Goal: Task Accomplishment & Management: Manage account settings

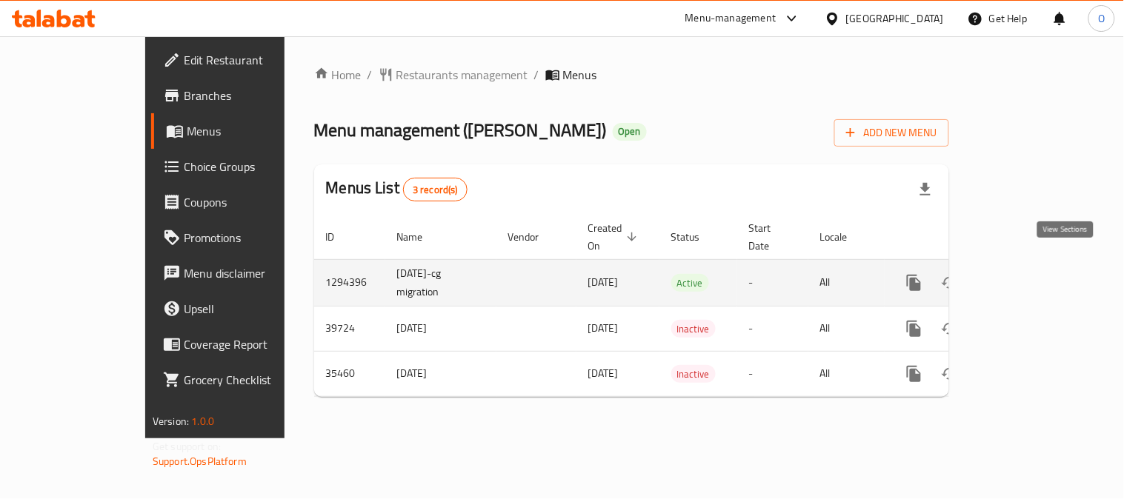
click at [1030, 274] on icon "enhanced table" at bounding box center [1021, 283] width 18 height 18
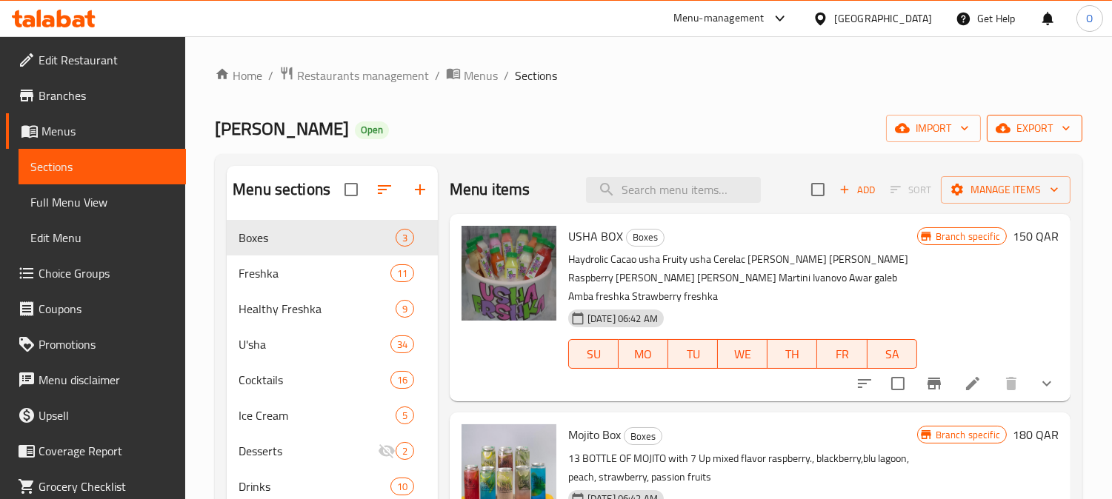
click at [1017, 127] on span "export" at bounding box center [1035, 128] width 72 height 19
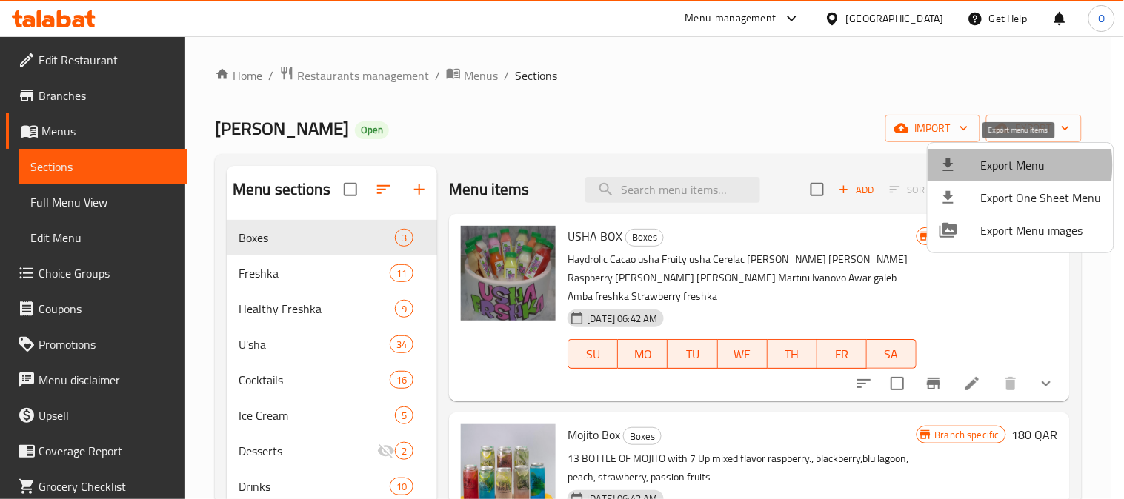
click at [989, 165] on span "Export Menu" at bounding box center [1041, 165] width 121 height 18
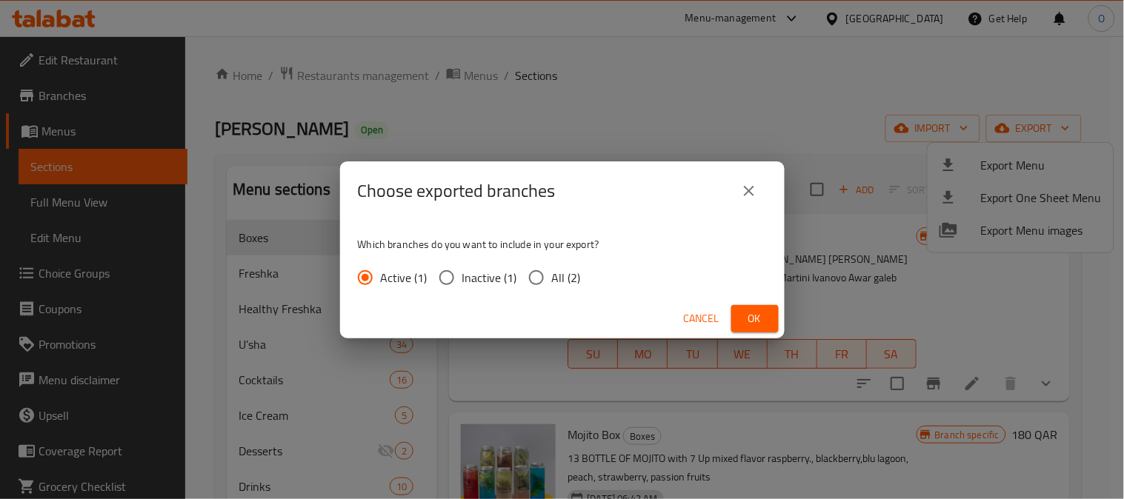
click at [759, 306] on button "Ok" at bounding box center [754, 318] width 47 height 27
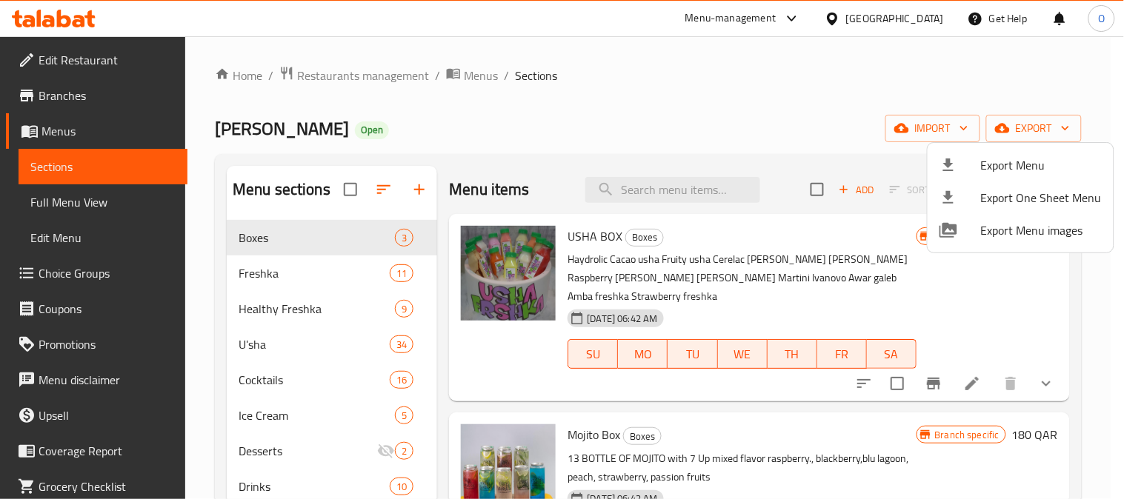
click at [714, 104] on div at bounding box center [562, 249] width 1124 height 499
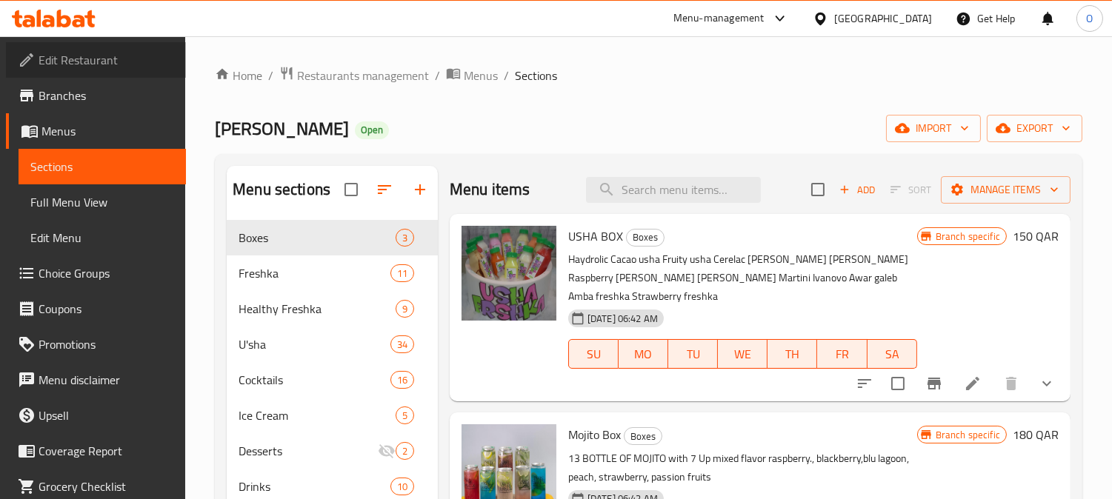
click at [124, 62] on span "Edit Restaurant" at bounding box center [107, 60] width 136 height 18
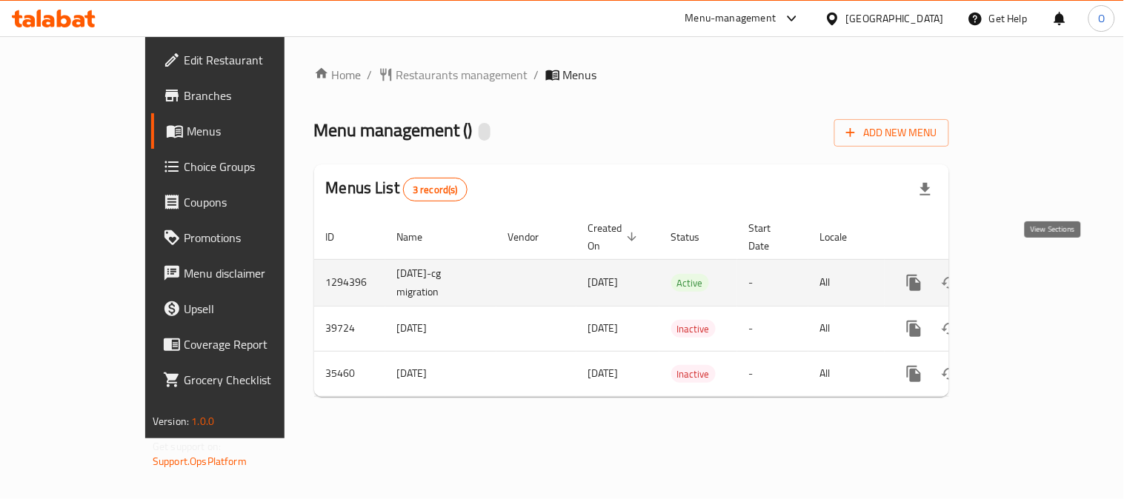
click at [1027, 276] on icon "enhanced table" at bounding box center [1020, 282] width 13 height 13
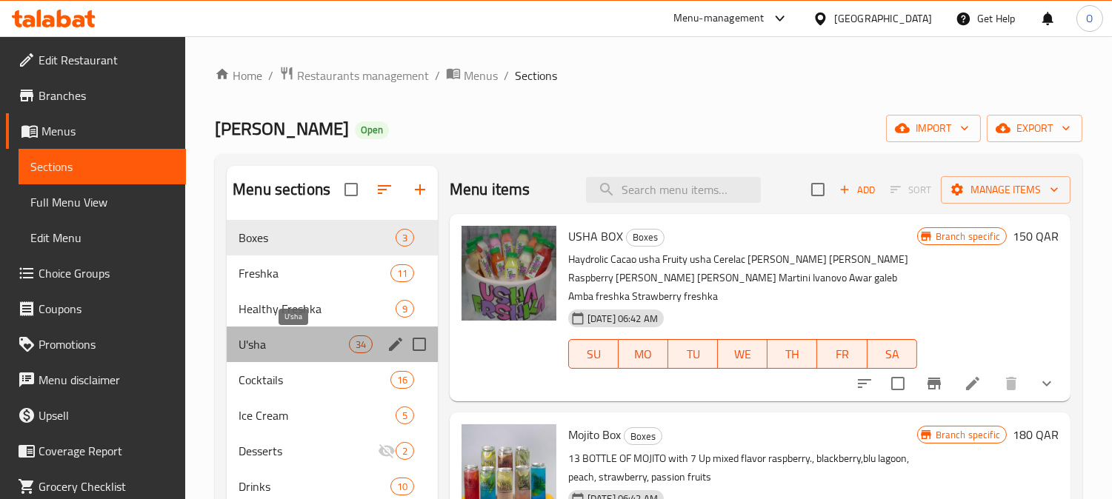
click at [314, 339] on span "U'sha" at bounding box center [294, 345] width 110 height 18
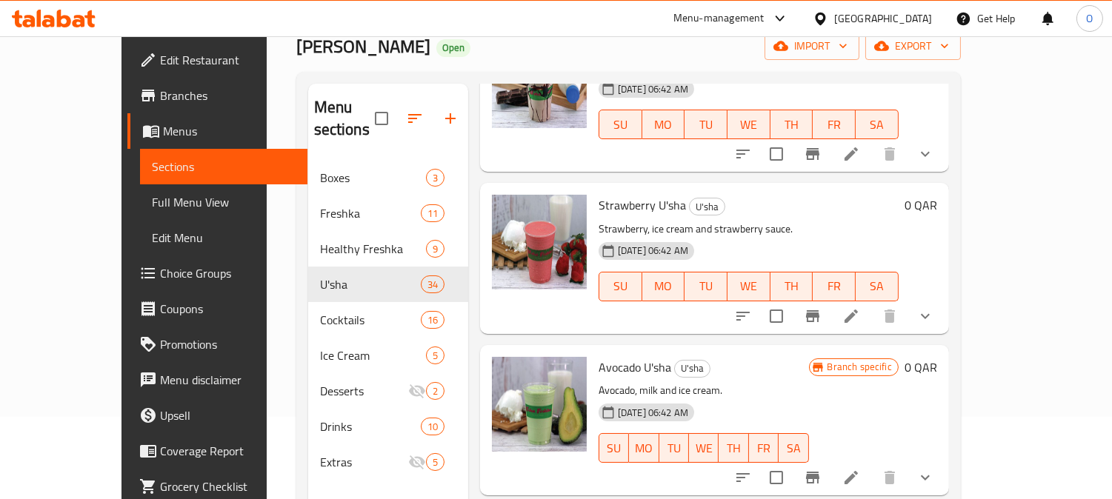
scroll to position [493, 0]
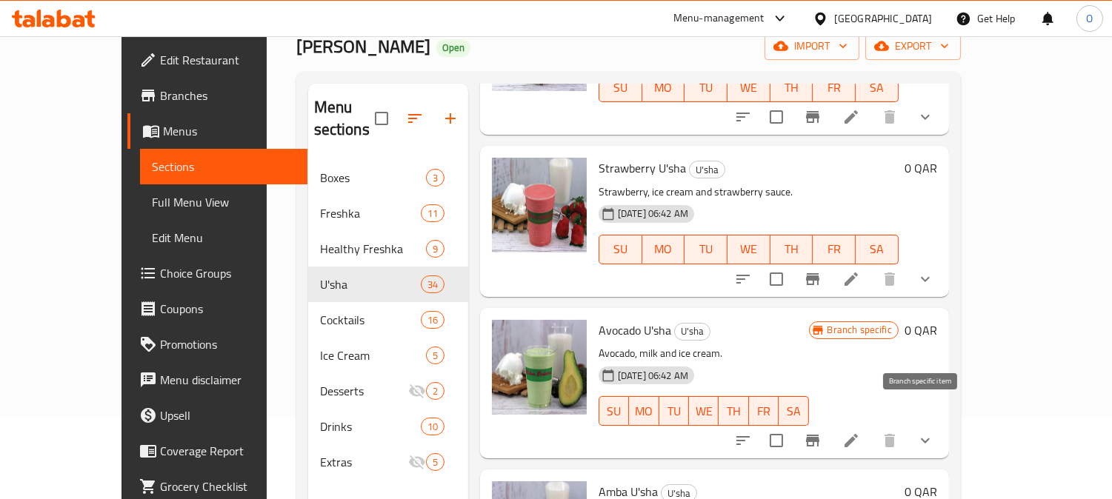
click at [819, 435] on icon "Branch-specific-item" at bounding box center [812, 441] width 13 height 12
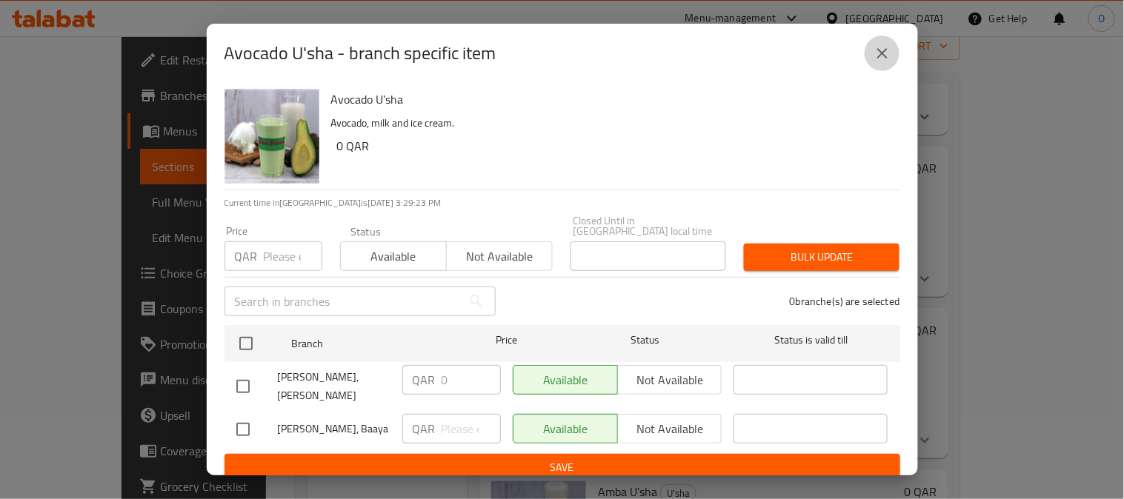
click at [884, 53] on icon "close" at bounding box center [882, 53] width 18 height 18
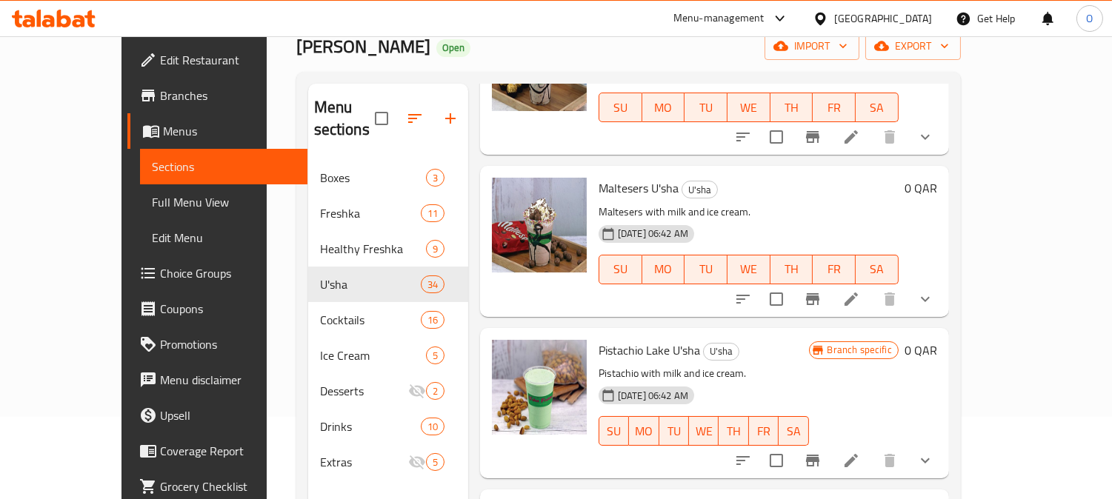
scroll to position [2963, 0]
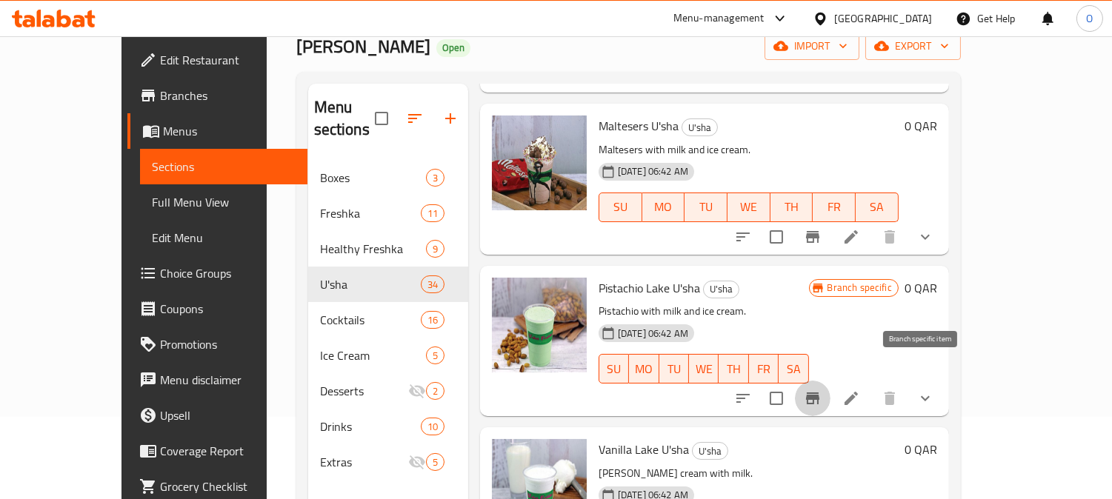
click at [830, 381] on button "Branch-specific-item" at bounding box center [813, 399] width 36 height 36
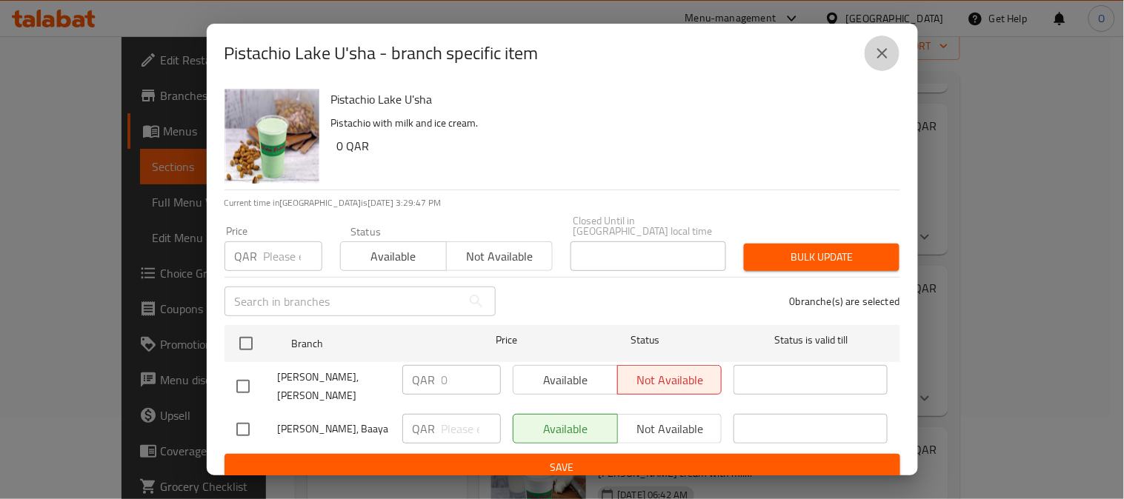
click at [880, 68] on button "close" at bounding box center [882, 54] width 36 height 36
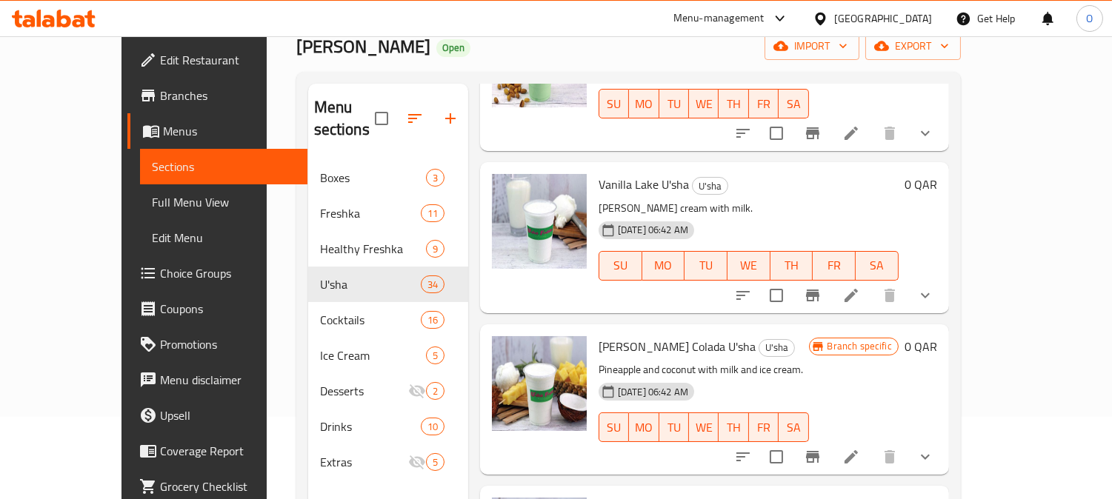
scroll to position [3292, 0]
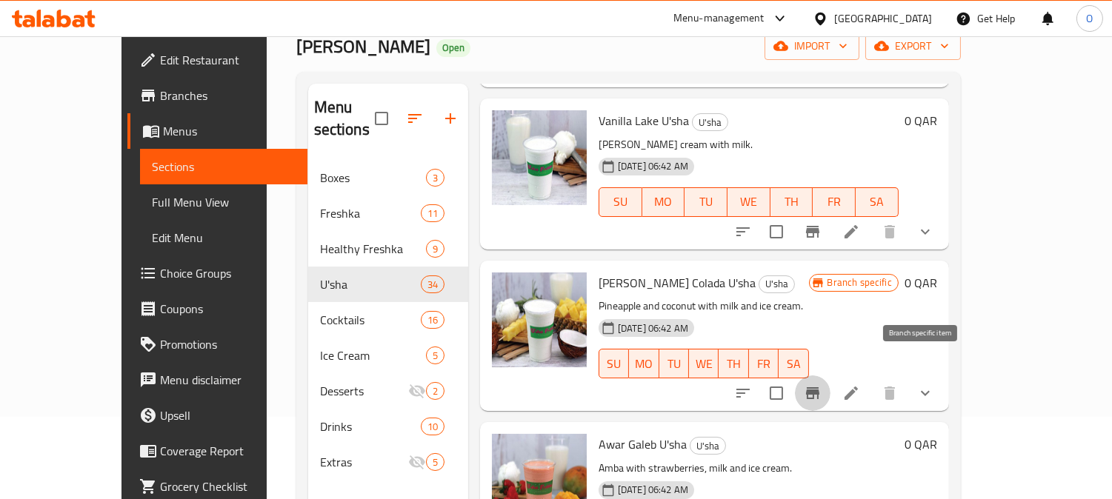
click at [819, 387] on icon "Branch-specific-item" at bounding box center [812, 393] width 13 height 12
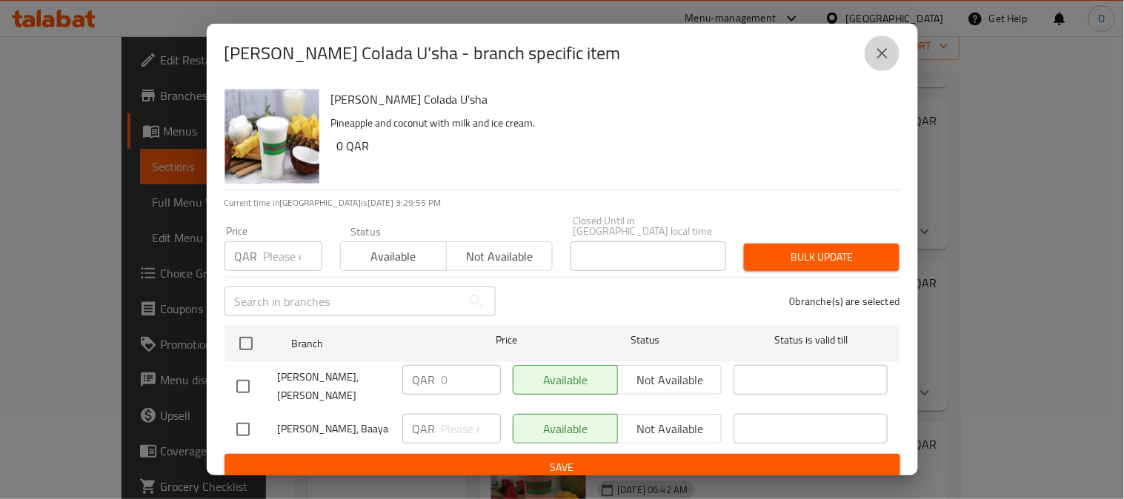
click at [884, 53] on icon "close" at bounding box center [882, 53] width 18 height 18
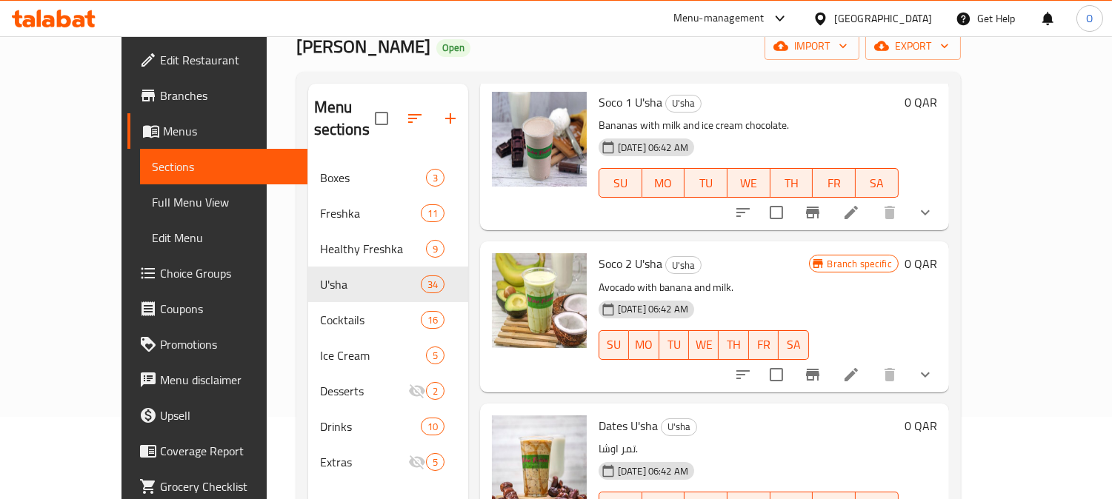
scroll to position [3868, 0]
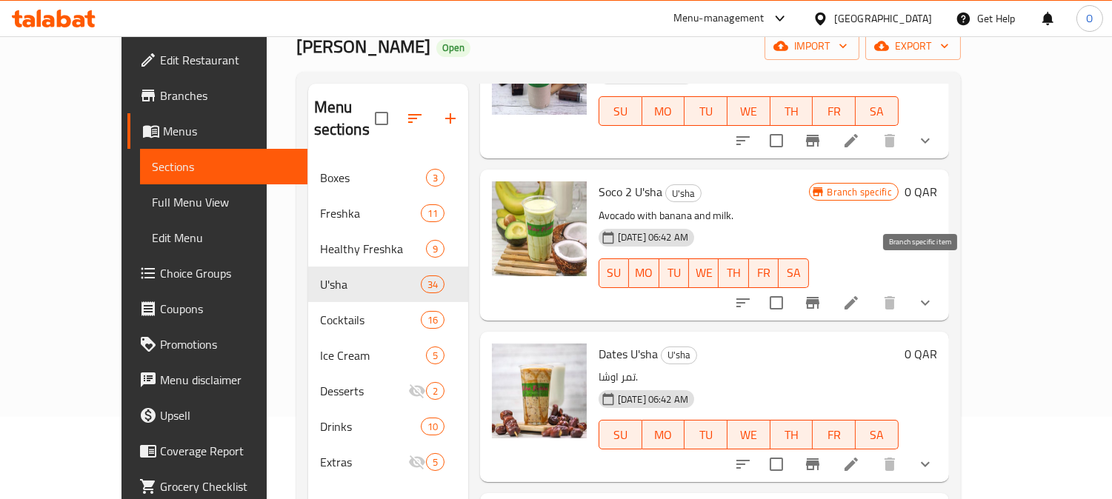
click at [821, 294] on icon "Branch-specific-item" at bounding box center [813, 303] width 18 height 18
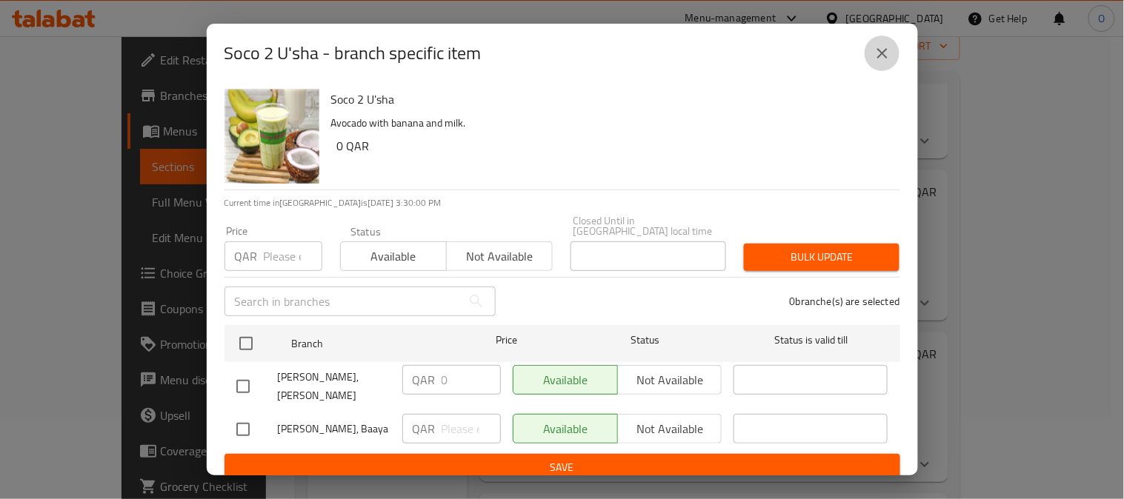
click at [884, 59] on icon "close" at bounding box center [882, 53] width 10 height 10
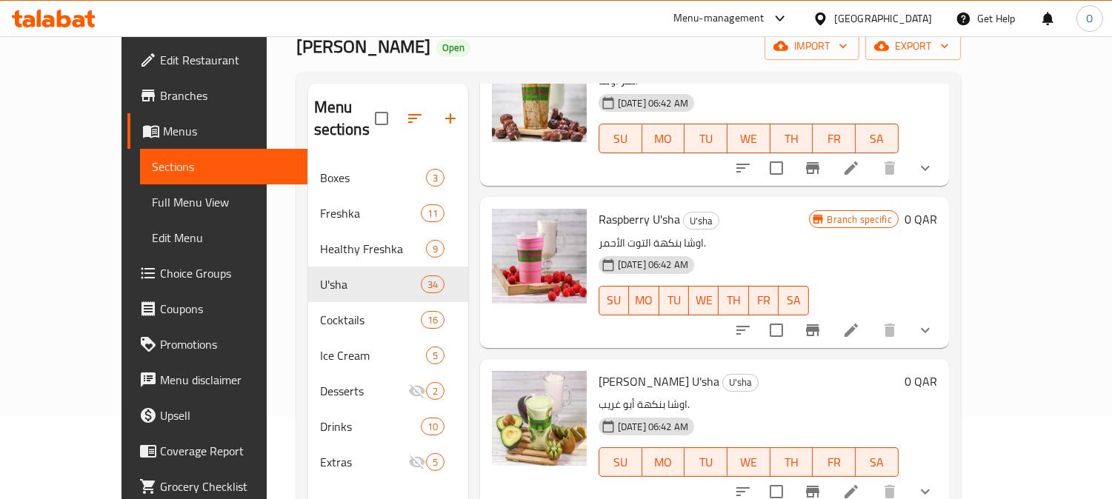
scroll to position [4197, 0]
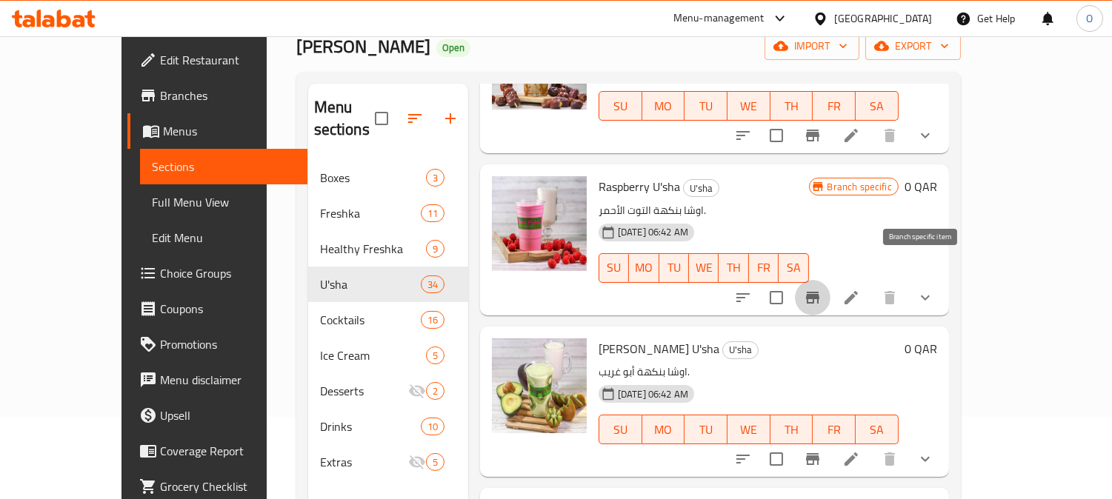
click at [830, 286] on button "Branch-specific-item" at bounding box center [813, 298] width 36 height 36
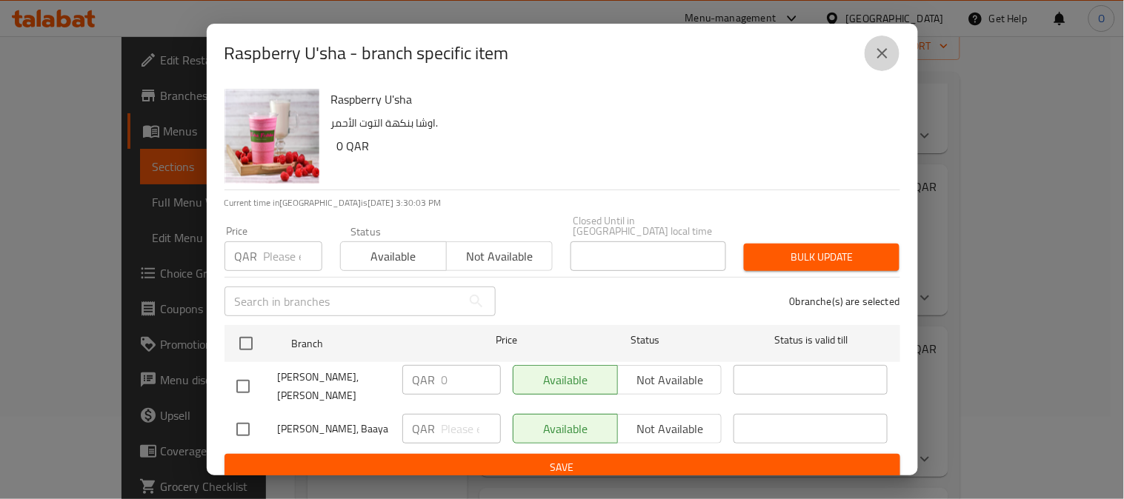
click at [867, 45] on div "Raspberry U'sha - branch specific item" at bounding box center [562, 54] width 676 height 36
click at [891, 63] on button "close" at bounding box center [882, 54] width 36 height 36
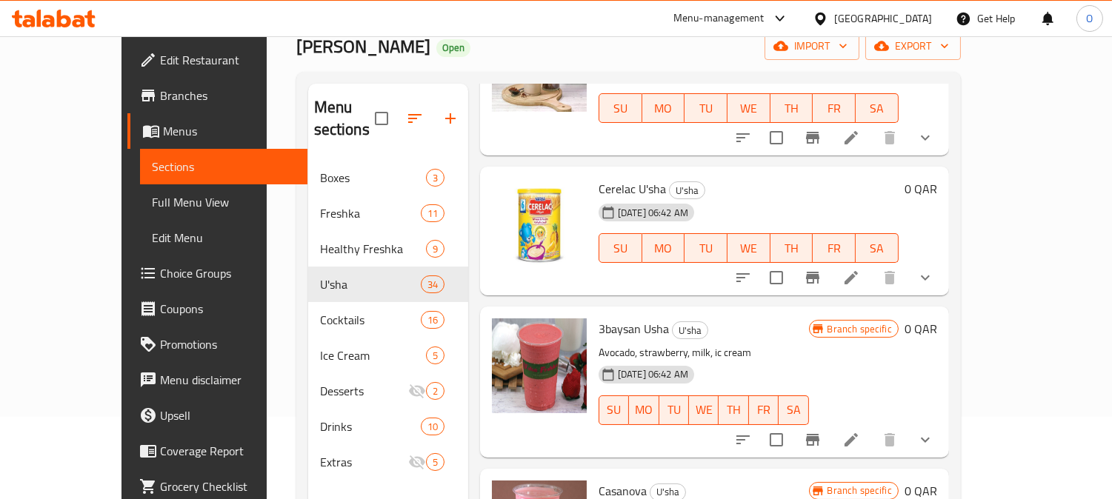
scroll to position [4773, 0]
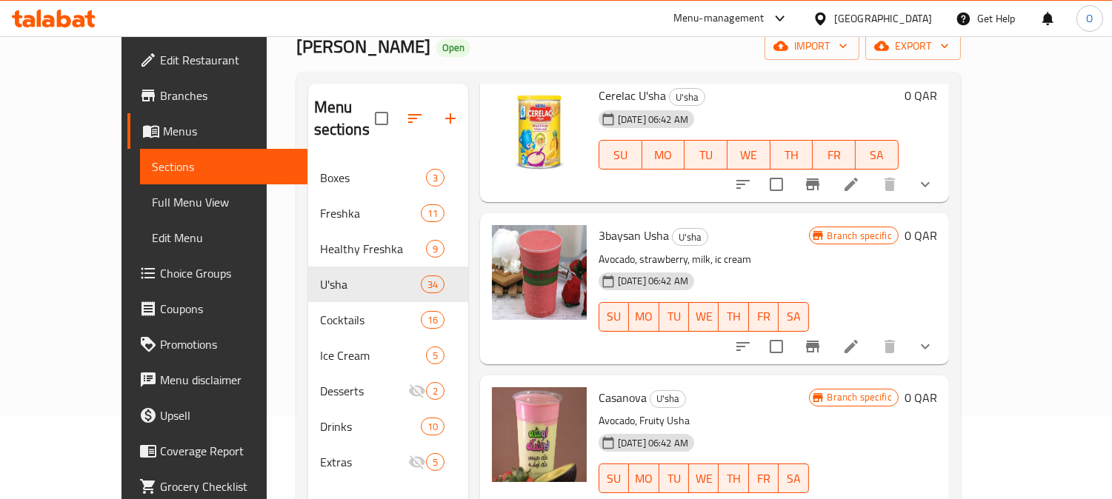
click at [830, 330] on button "Branch-specific-item" at bounding box center [813, 347] width 36 height 36
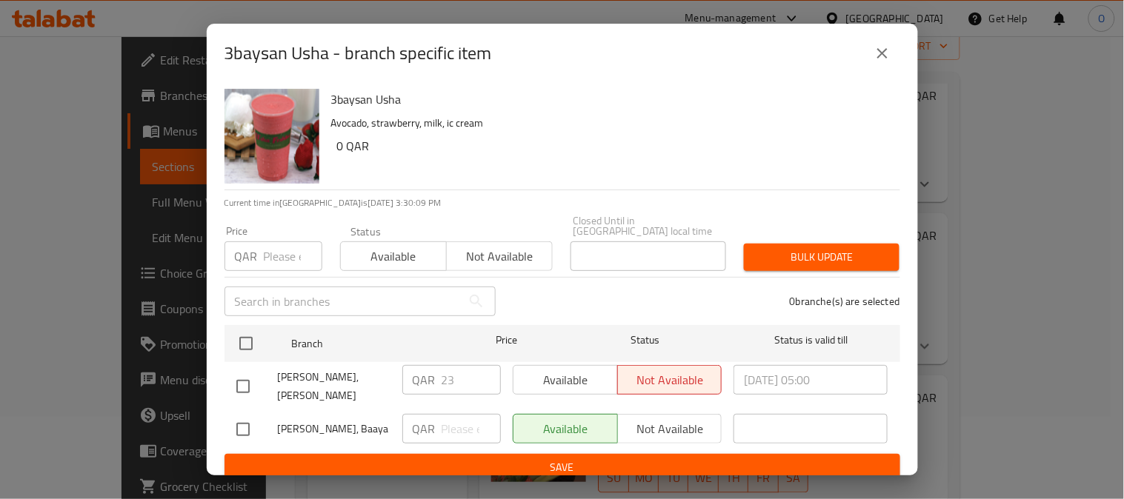
click at [886, 47] on button "close" at bounding box center [882, 54] width 36 height 36
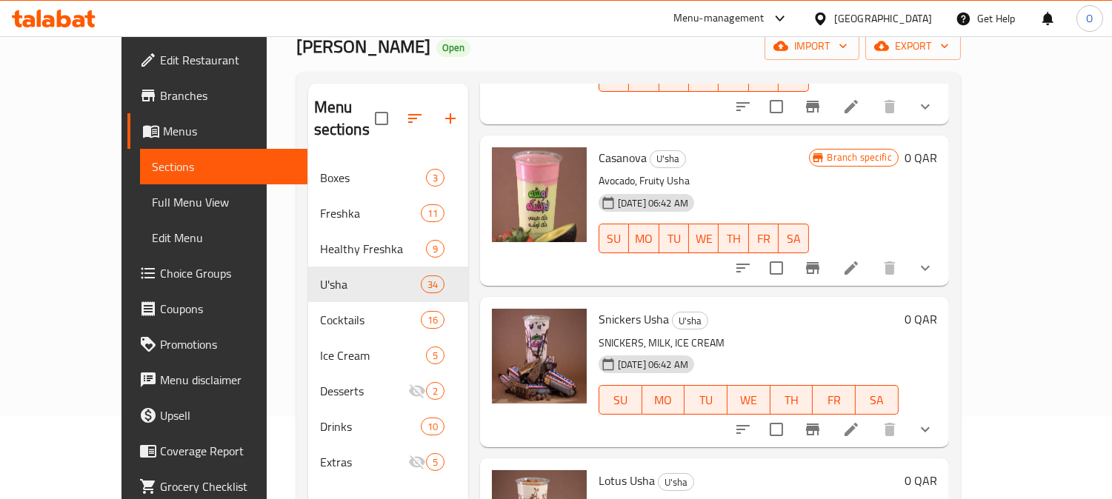
scroll to position [5015, 0]
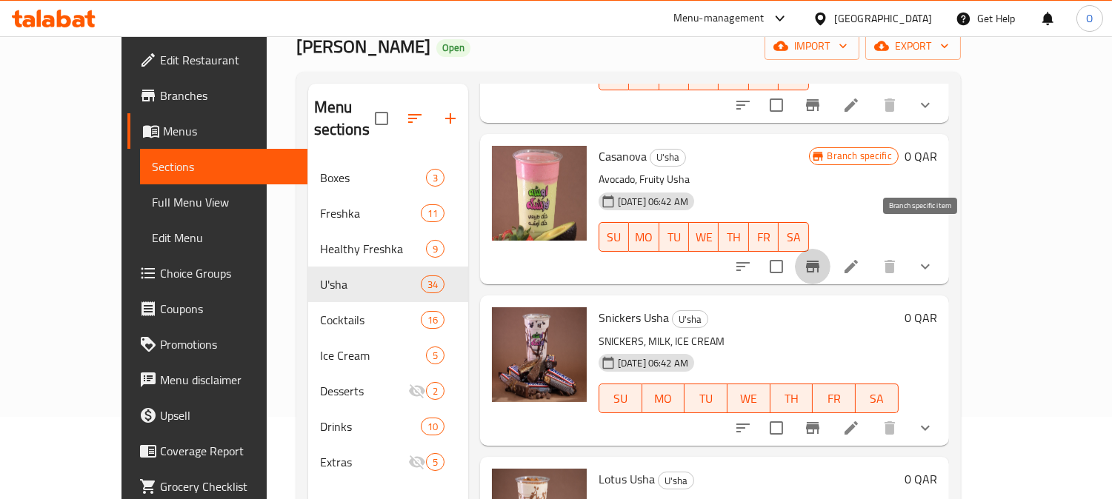
click at [821, 258] on icon "Branch-specific-item" at bounding box center [813, 267] width 18 height 18
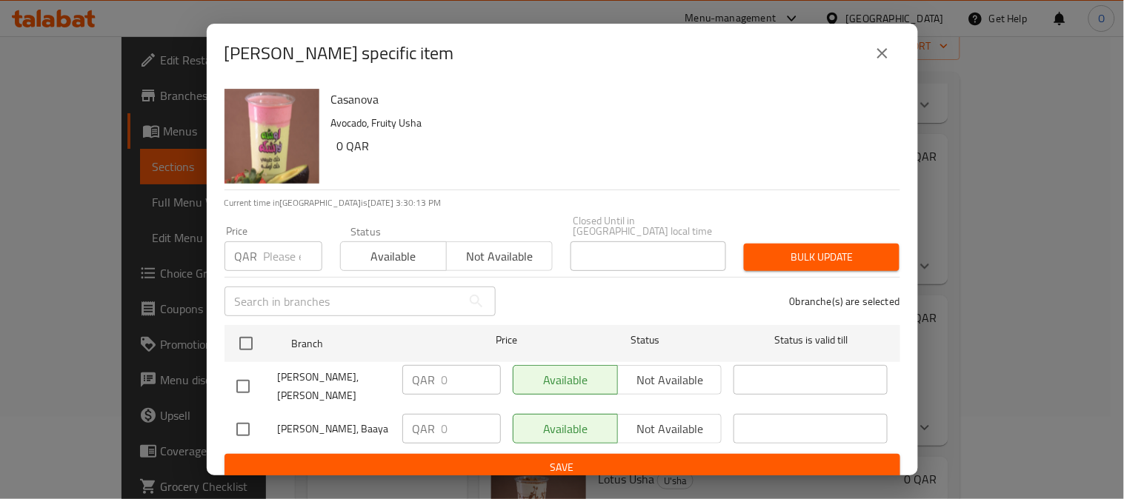
click at [871, 62] on button "close" at bounding box center [882, 54] width 36 height 36
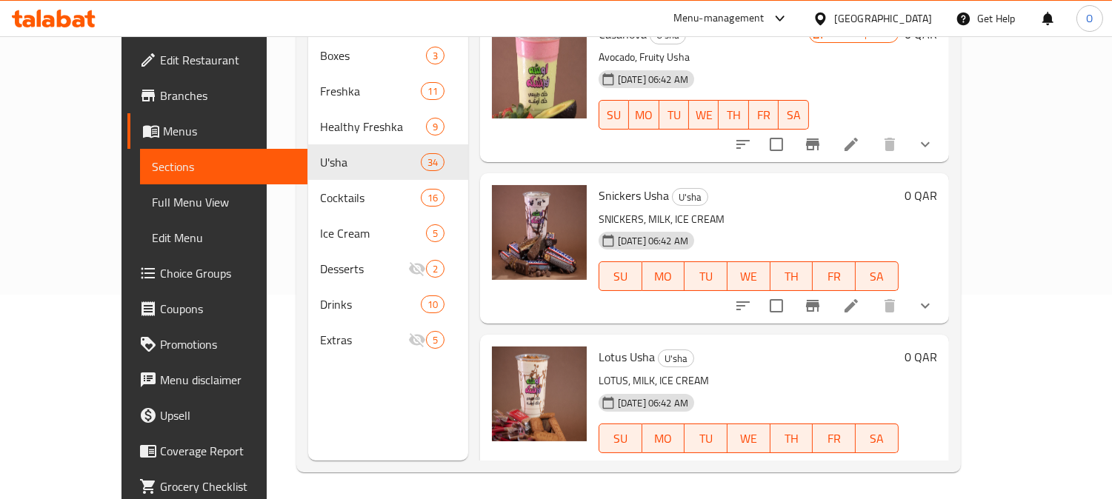
scroll to position [207, 0]
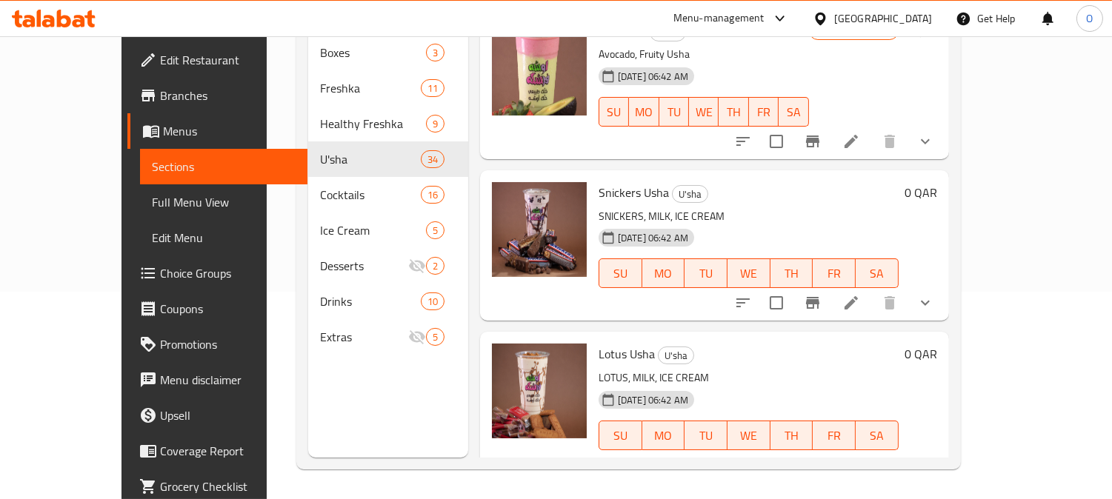
click at [308, 374] on div "Menu sections Boxes 3 Freshka 11 Healthy Freshka 9 U'sha 34 Cocktails 16 Ice Cr…" at bounding box center [388, 208] width 160 height 499
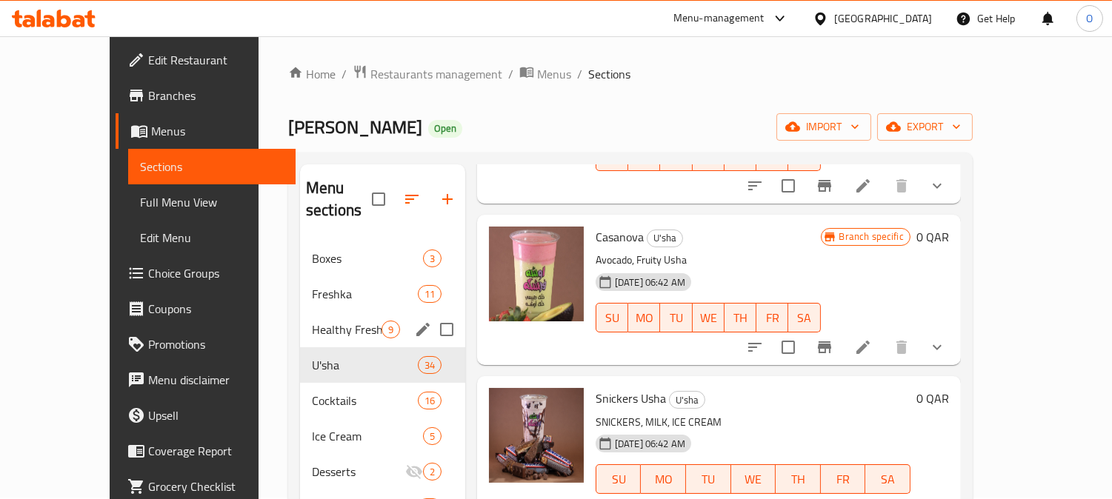
scroll to position [0, 0]
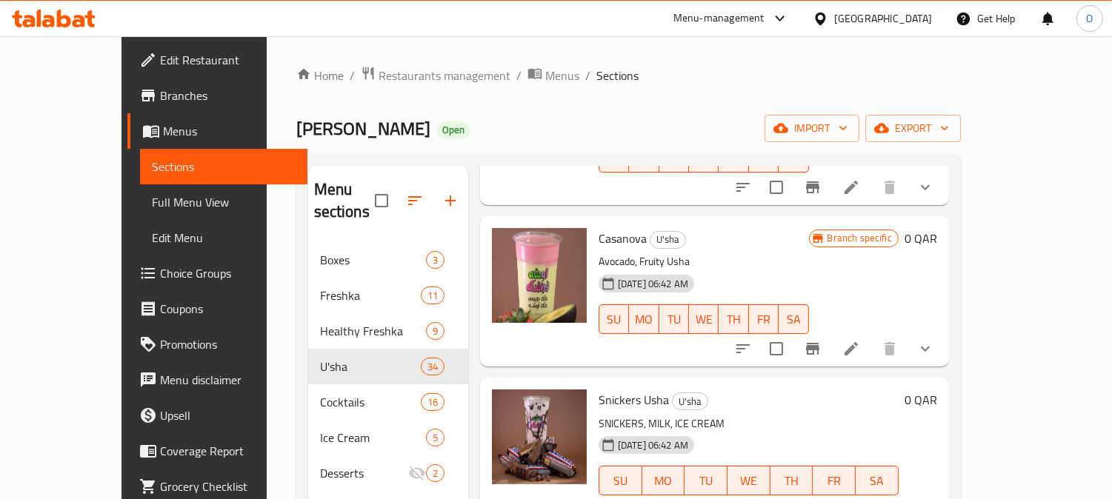
click at [160, 57] on span "Edit Restaurant" at bounding box center [228, 60] width 136 height 18
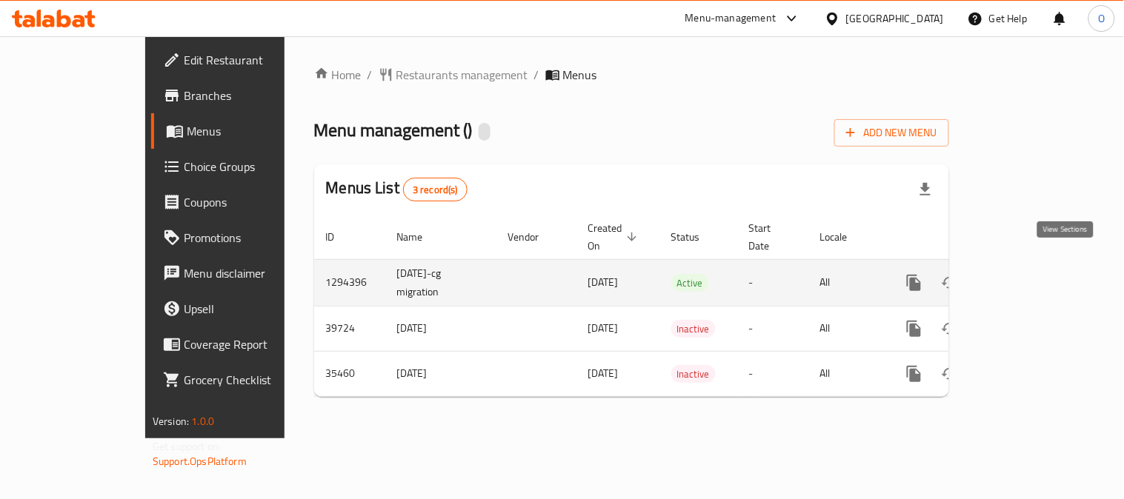
click at [1030, 274] on icon "enhanced table" at bounding box center [1021, 283] width 18 height 18
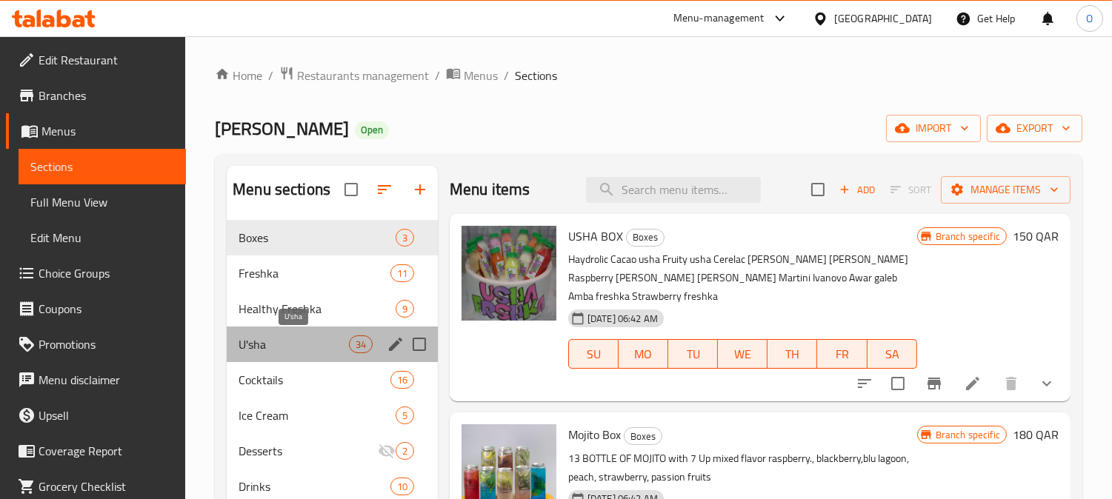
click at [324, 337] on span "U'sha" at bounding box center [294, 345] width 110 height 18
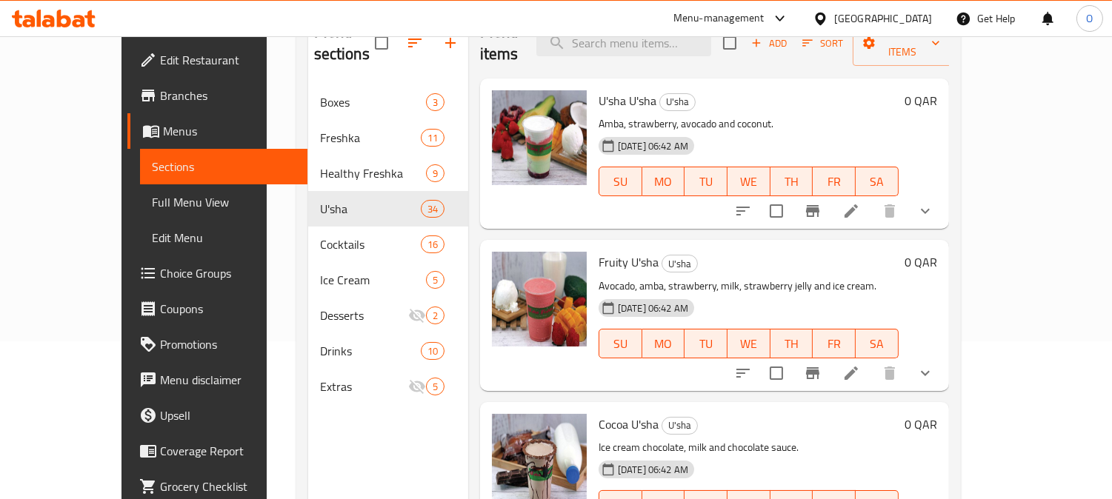
scroll to position [164, 0]
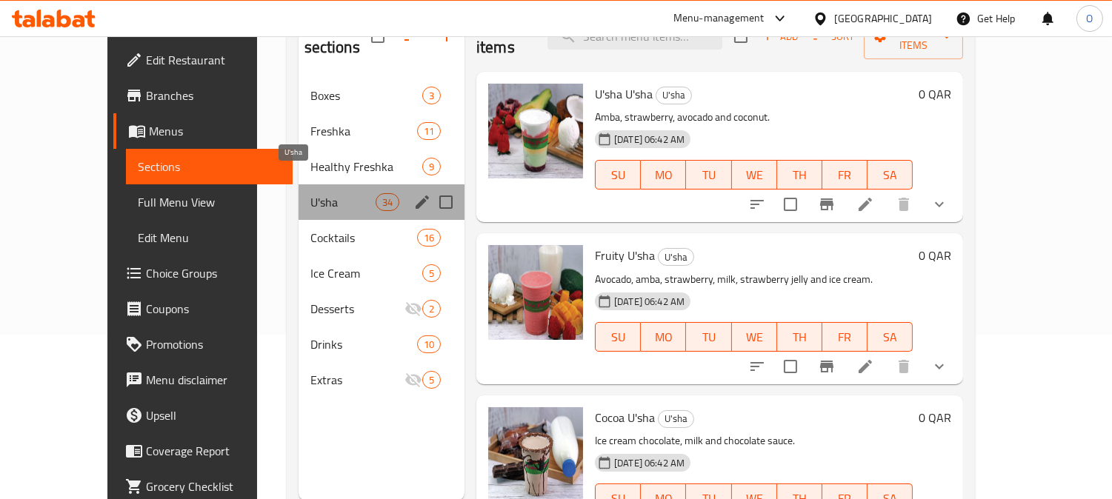
click at [326, 193] on span "U'sha" at bounding box center [342, 202] width 65 height 18
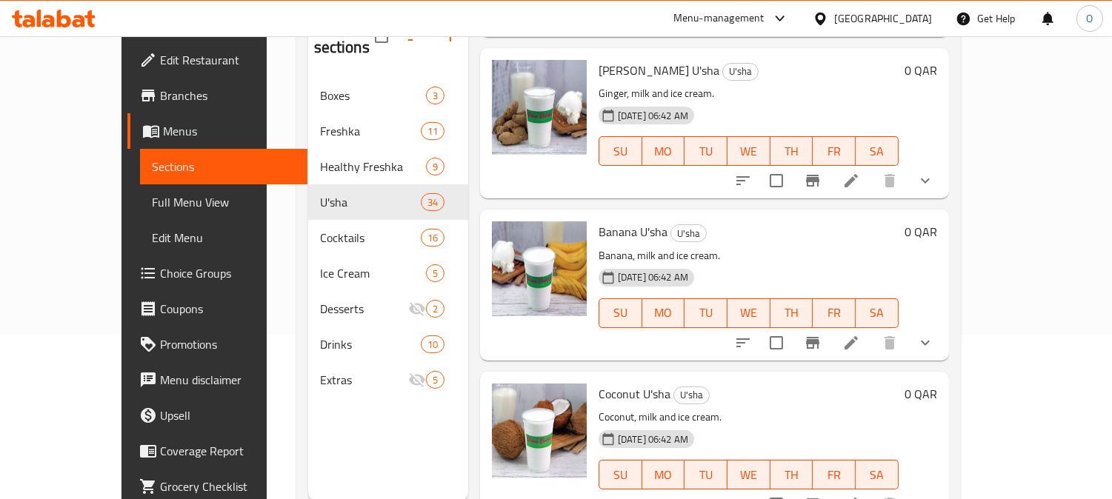
scroll to position [987, 0]
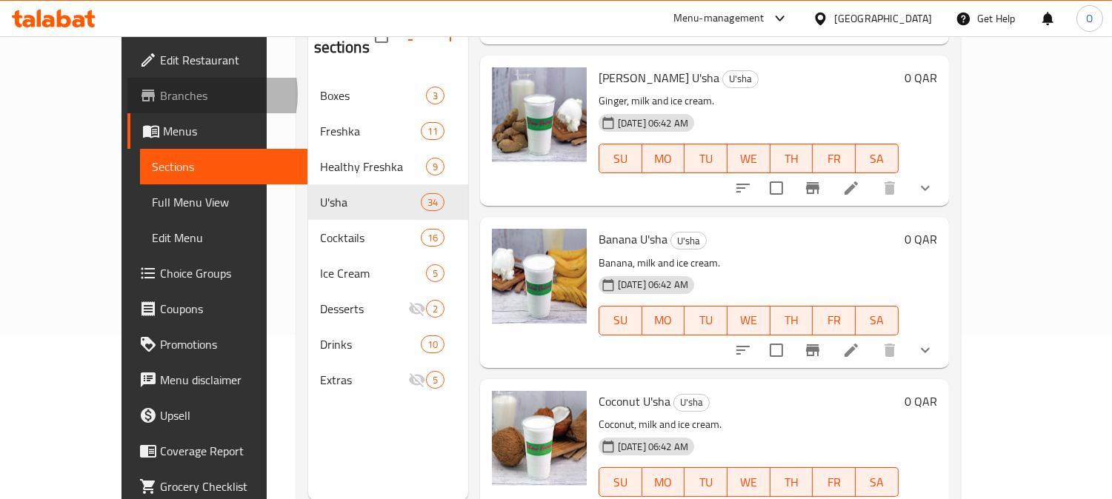
click at [160, 94] on span "Branches" at bounding box center [228, 96] width 136 height 18
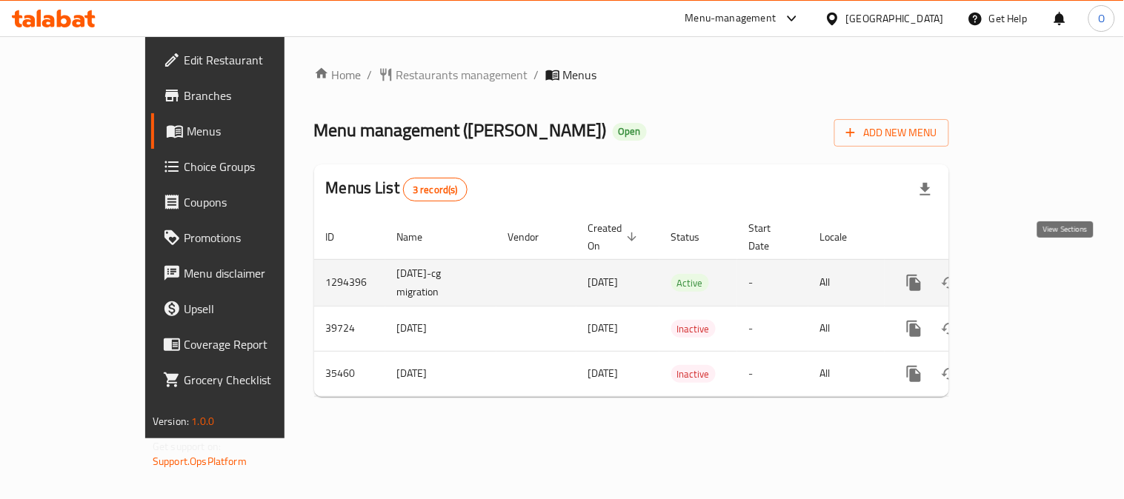
click at [1027, 276] on icon "enhanced table" at bounding box center [1020, 282] width 13 height 13
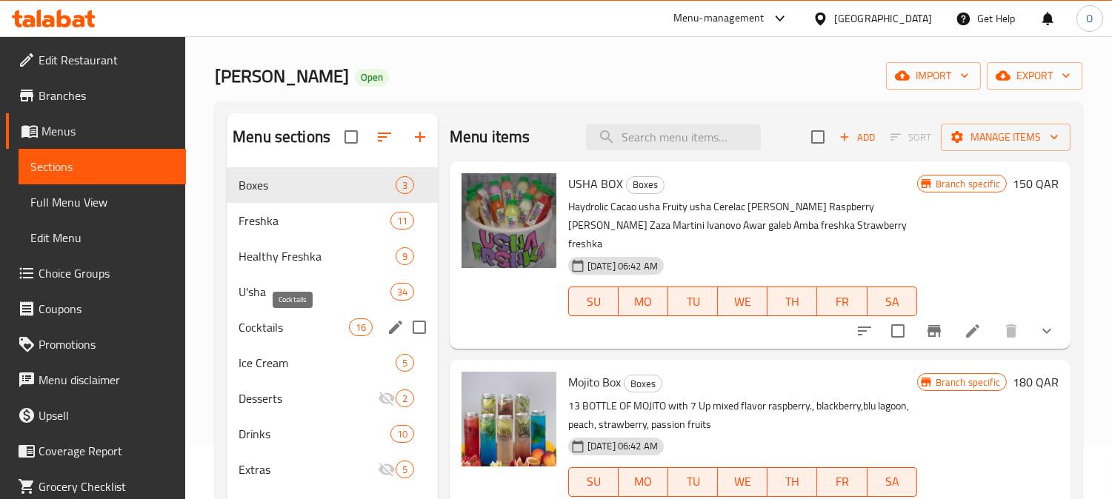
scroll to position [82, 0]
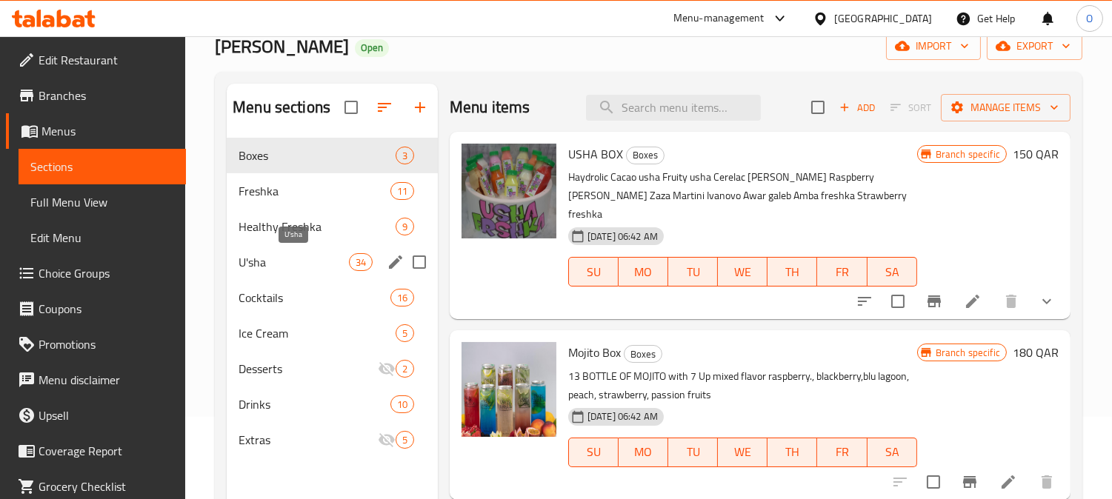
click at [293, 254] on span "U'sha" at bounding box center [294, 262] width 110 height 18
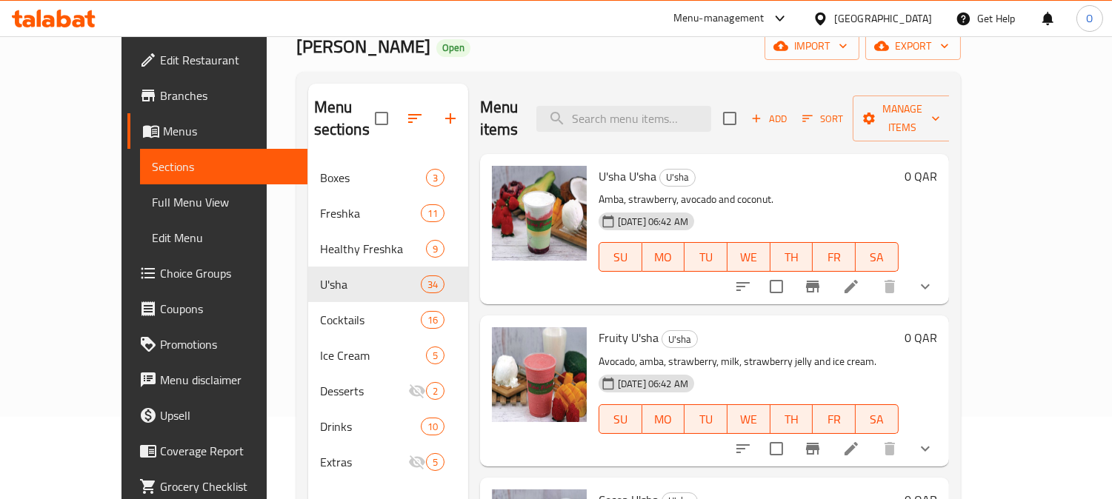
scroll to position [164, 0]
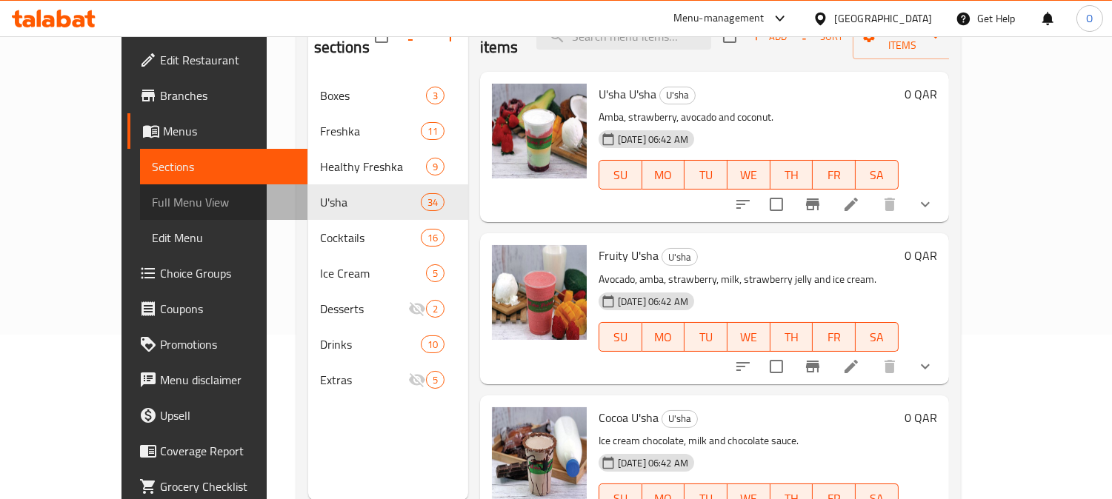
click at [152, 202] on span "Full Menu View" at bounding box center [224, 202] width 144 height 18
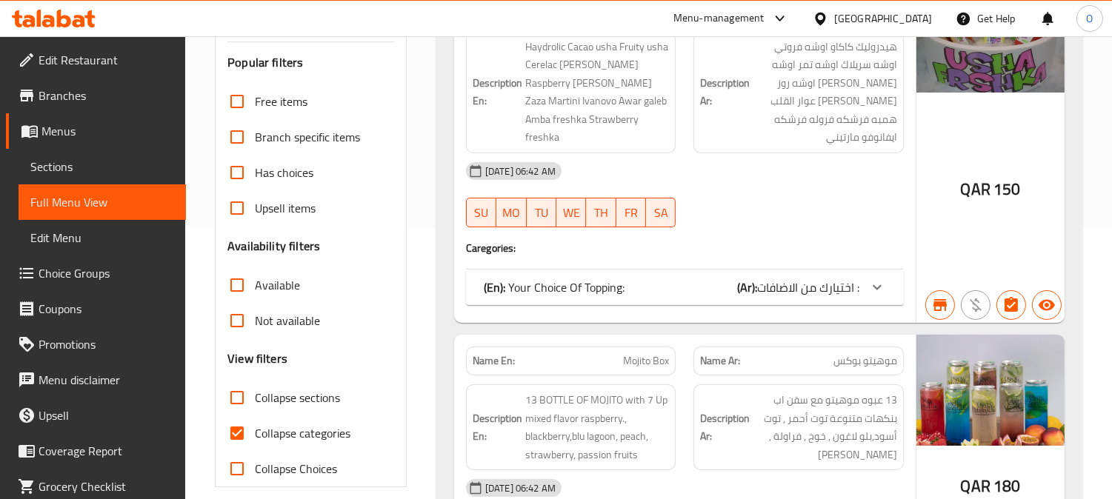
scroll to position [247, 0]
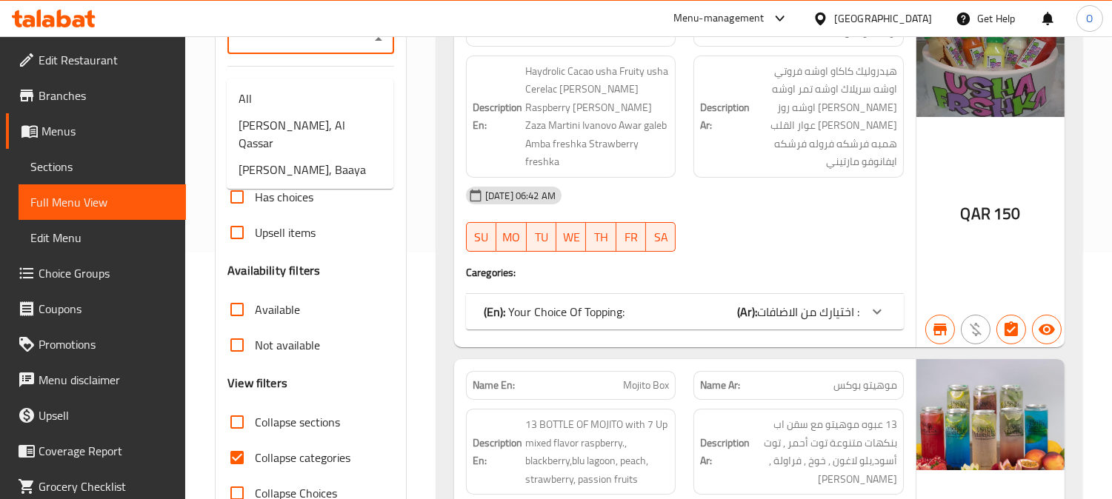
click at [326, 50] on input "Branches" at bounding box center [298, 39] width 133 height 21
click at [327, 121] on span "[PERSON_NAME], Al Qassar" at bounding box center [310, 134] width 143 height 36
type input "[PERSON_NAME], Al Qassar"
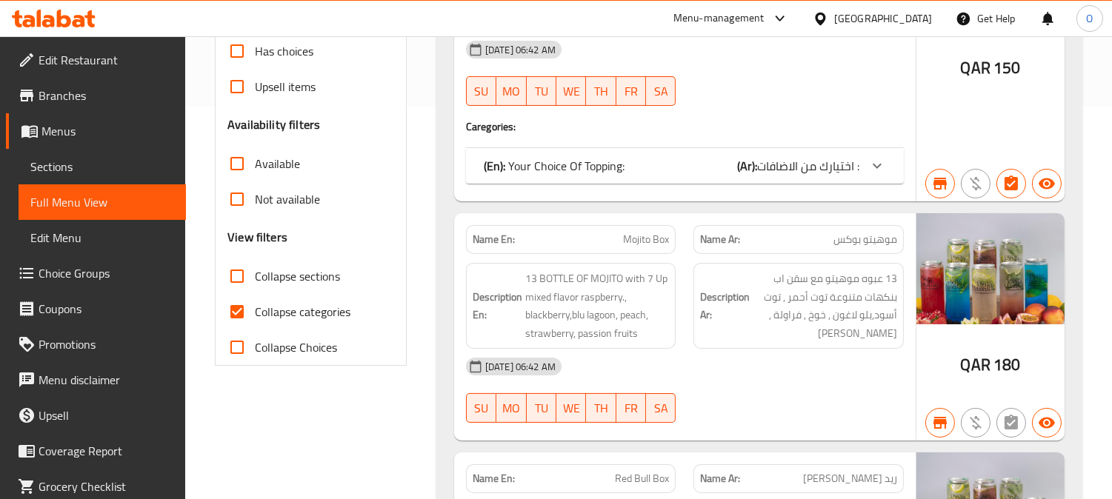
scroll to position [393, 0]
click at [239, 293] on input "Collapse sections" at bounding box center [237, 276] width 36 height 36
checkbox input "true"
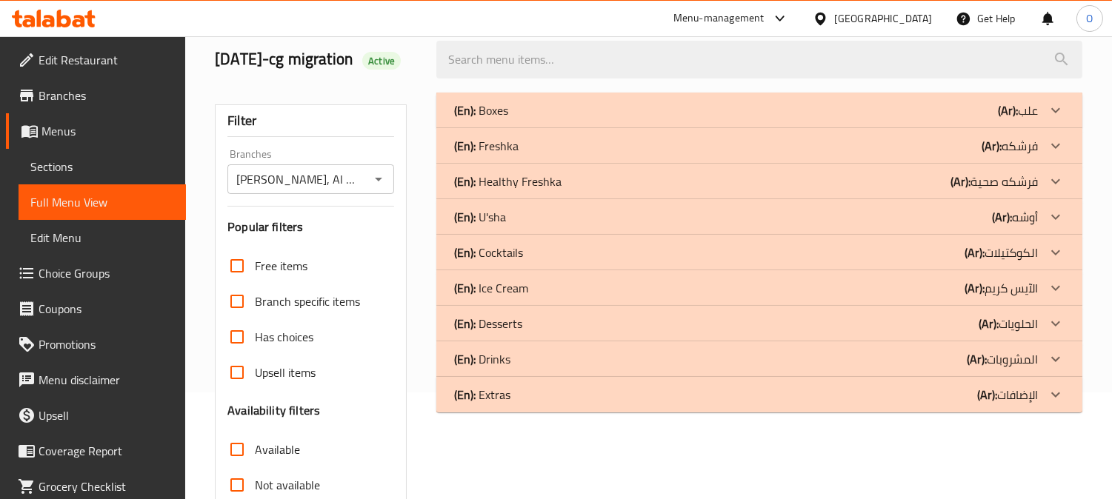
scroll to position [64, 0]
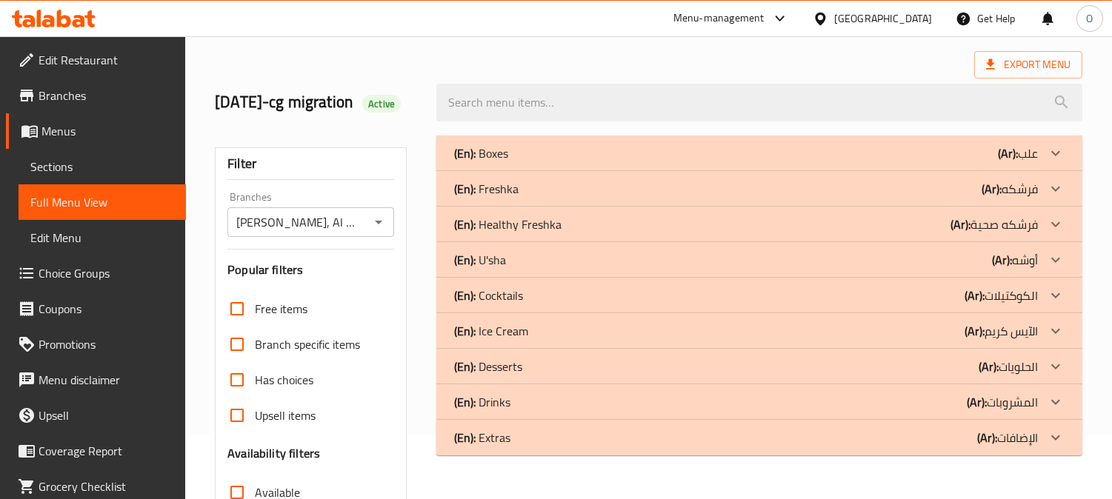
click at [543, 162] on div "(En): U'sha (Ar): أوشه" at bounding box center [746, 153] width 584 height 18
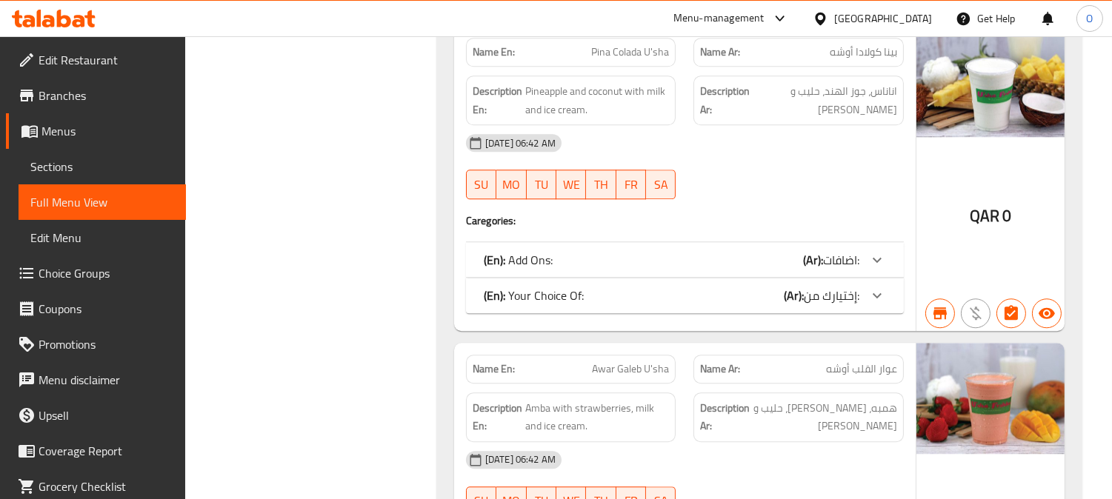
scroll to position [7019, 0]
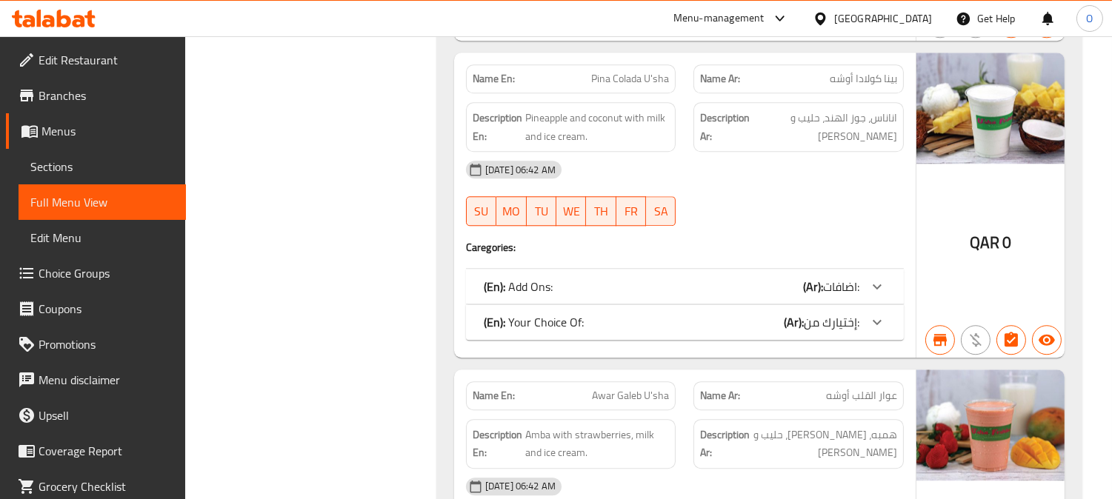
click at [623, 388] on span "Awar Galeb U'sha" at bounding box center [630, 396] width 77 height 16
copy span "Awar Galeb U'sha"
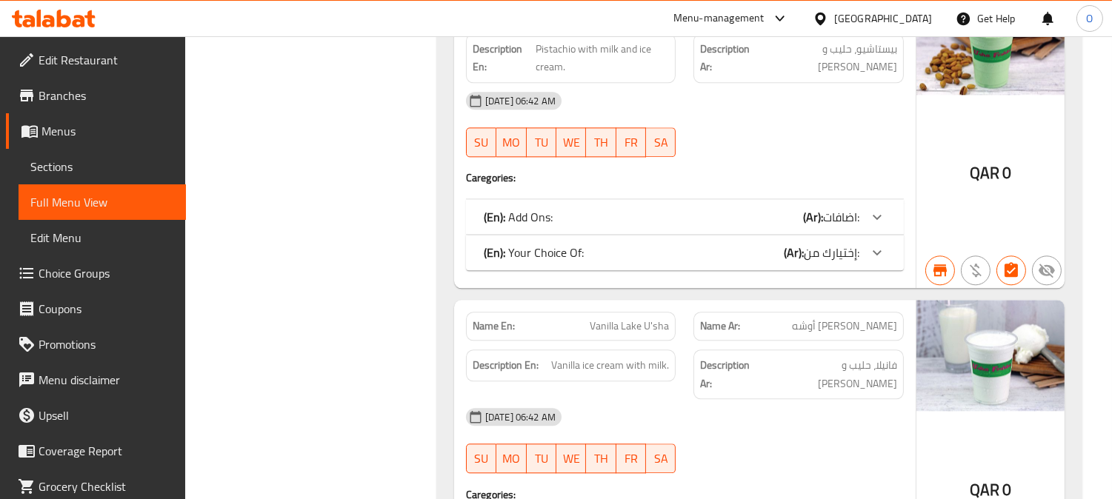
scroll to position [6442, 0]
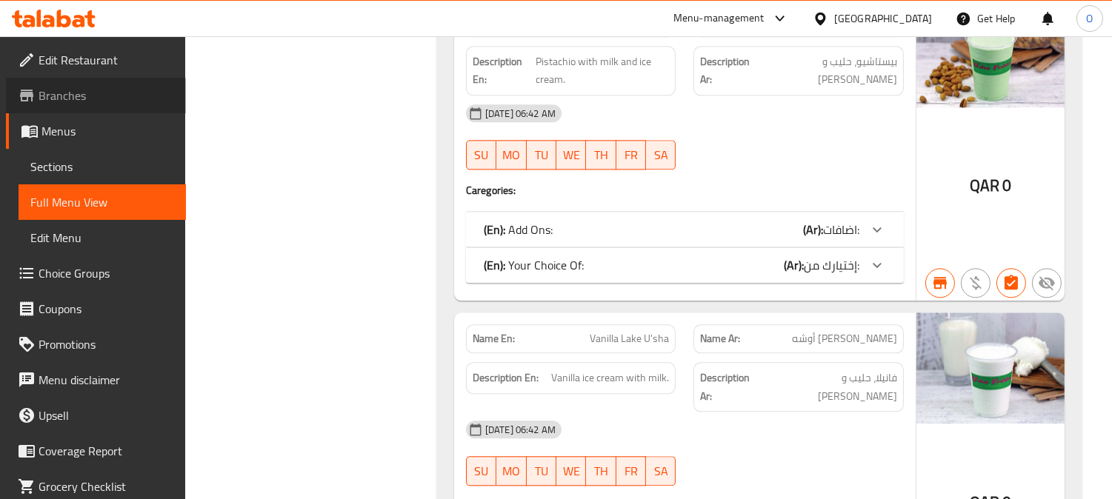
click at [116, 104] on span "Branches" at bounding box center [107, 96] width 136 height 18
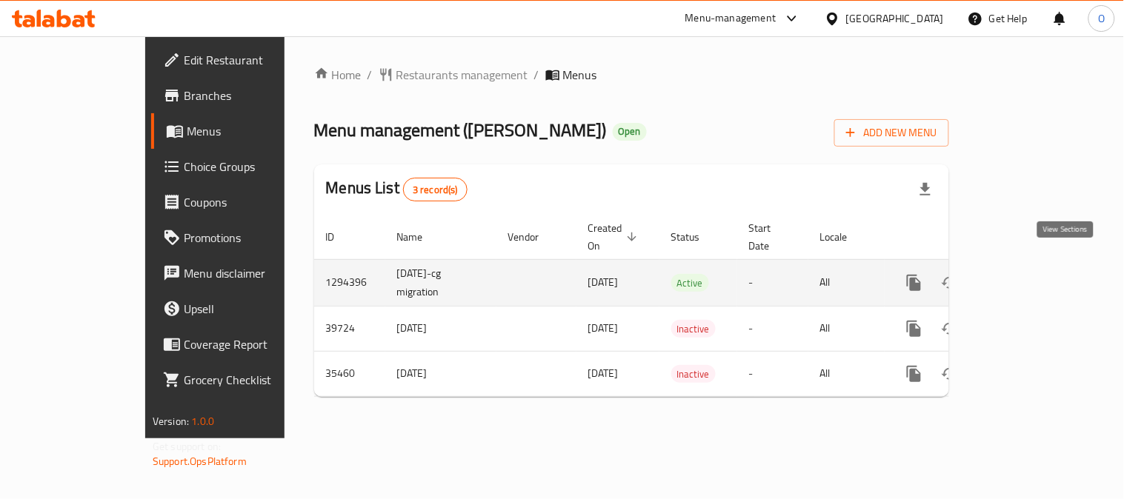
click at [1030, 274] on icon "enhanced table" at bounding box center [1021, 283] width 18 height 18
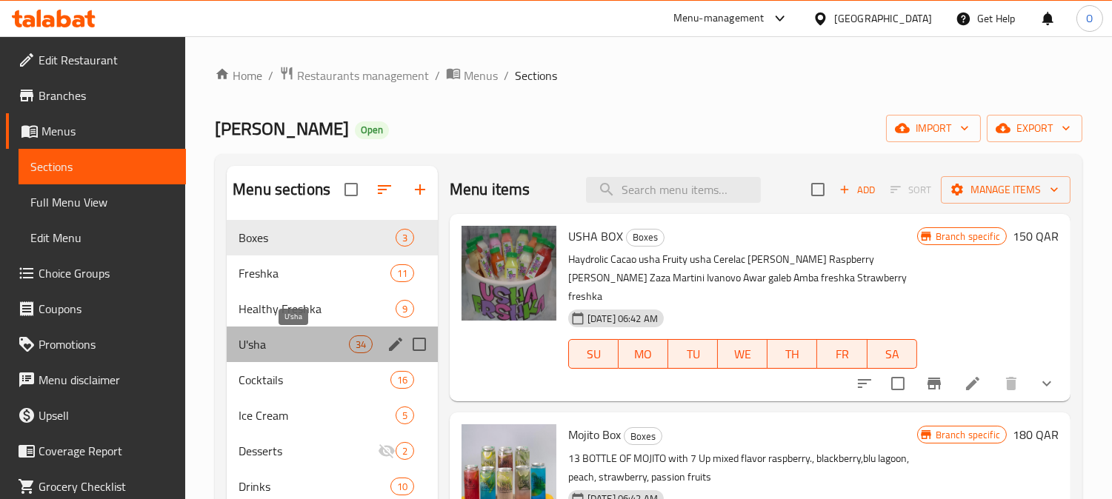
click at [282, 337] on span "U'sha" at bounding box center [294, 345] width 110 height 18
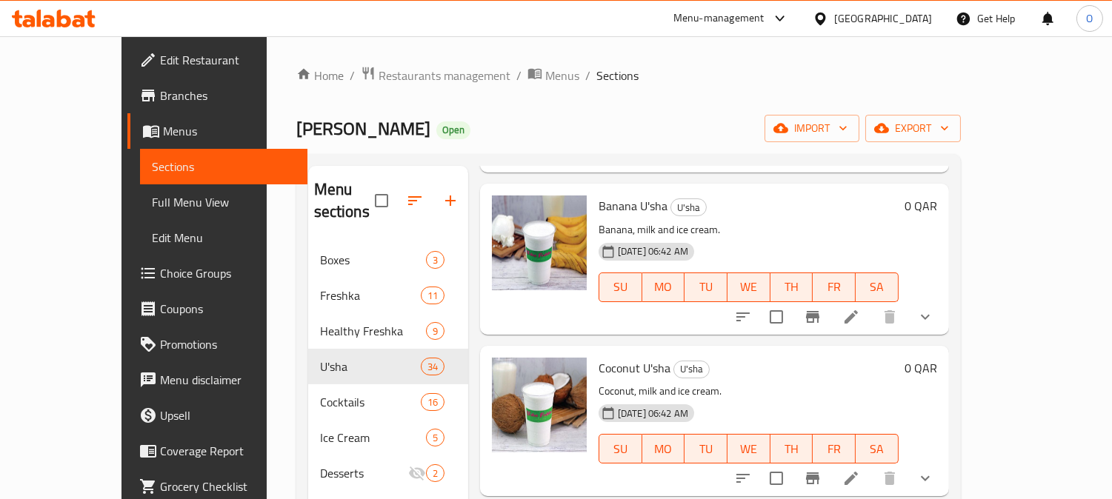
scroll to position [1234, 0]
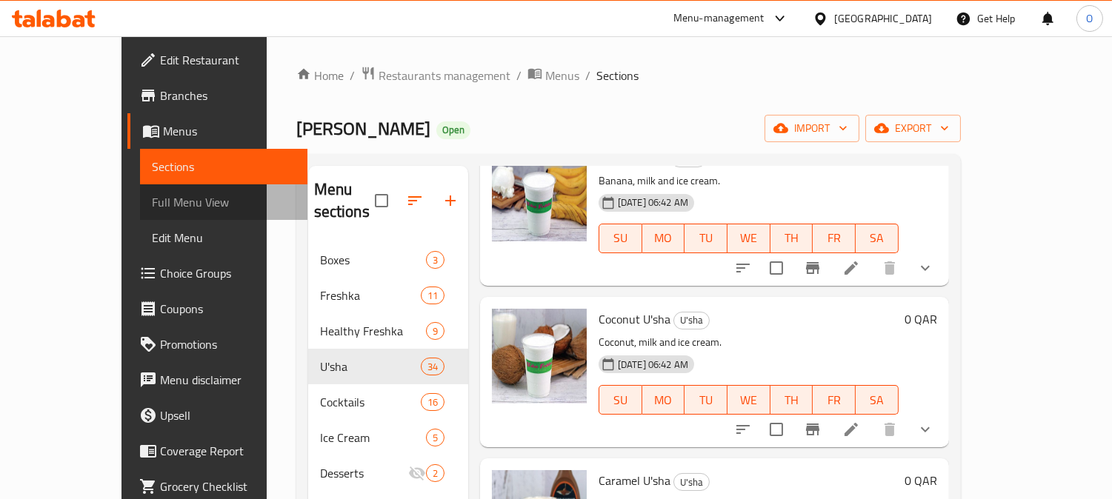
click at [152, 207] on span "Full Menu View" at bounding box center [224, 202] width 144 height 18
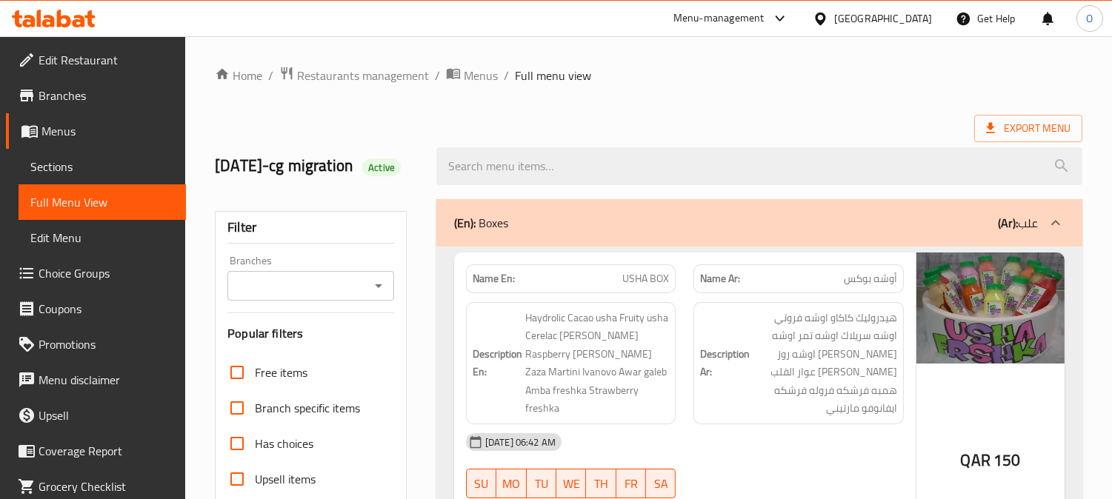
click at [359, 295] on div "Branches" at bounding box center [310, 286] width 167 height 30
click at [359, 296] on input "Branches" at bounding box center [298, 286] width 133 height 21
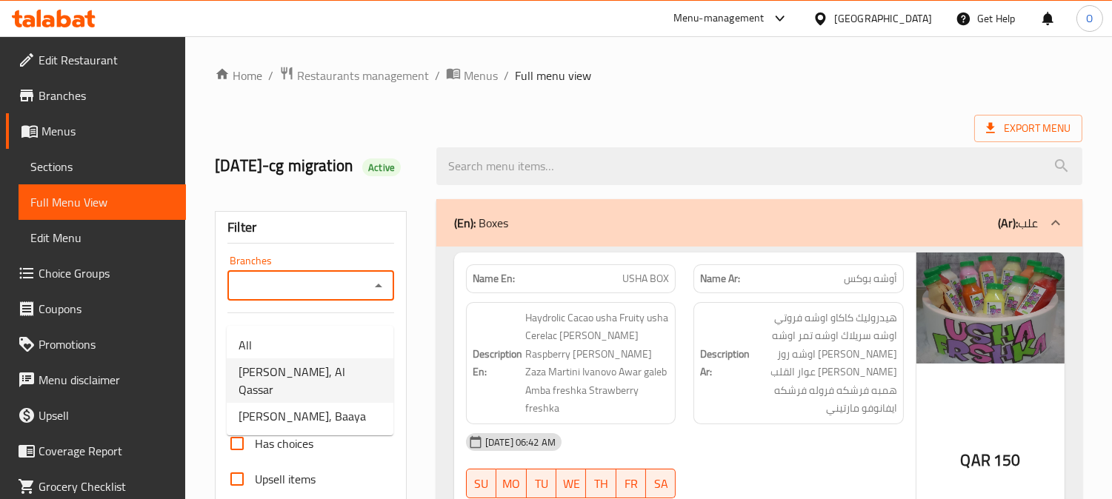
click at [328, 380] on span "[PERSON_NAME], Al Qassar" at bounding box center [310, 381] width 143 height 36
type input "[PERSON_NAME], Al Qassar"
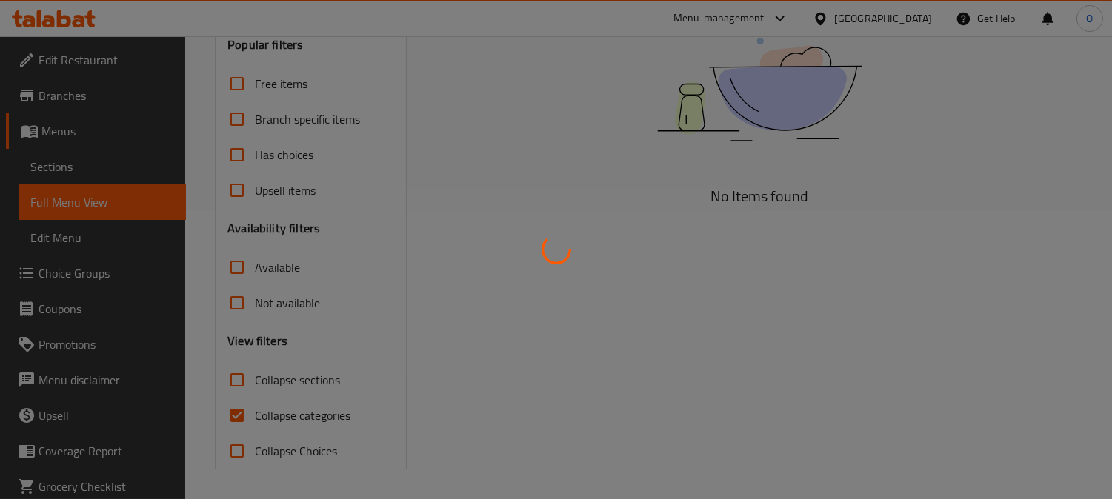
scroll to position [311, 0]
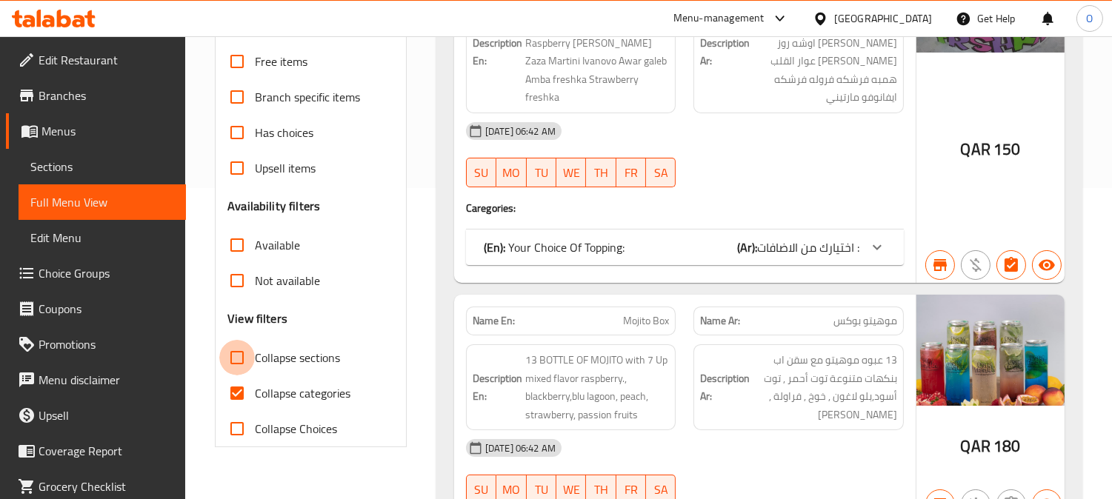
click at [236, 376] on input "Collapse sections" at bounding box center [237, 358] width 36 height 36
checkbox input "true"
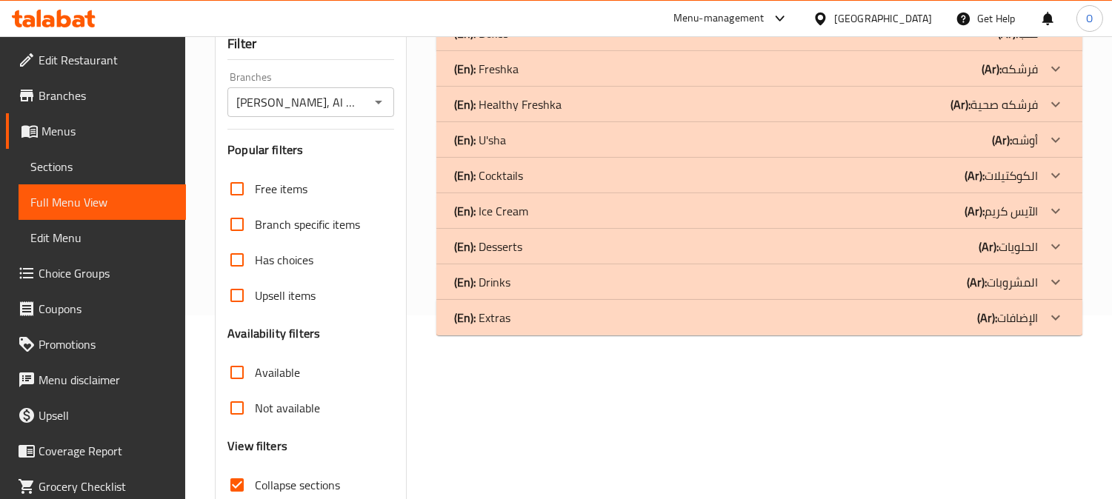
scroll to position [146, 0]
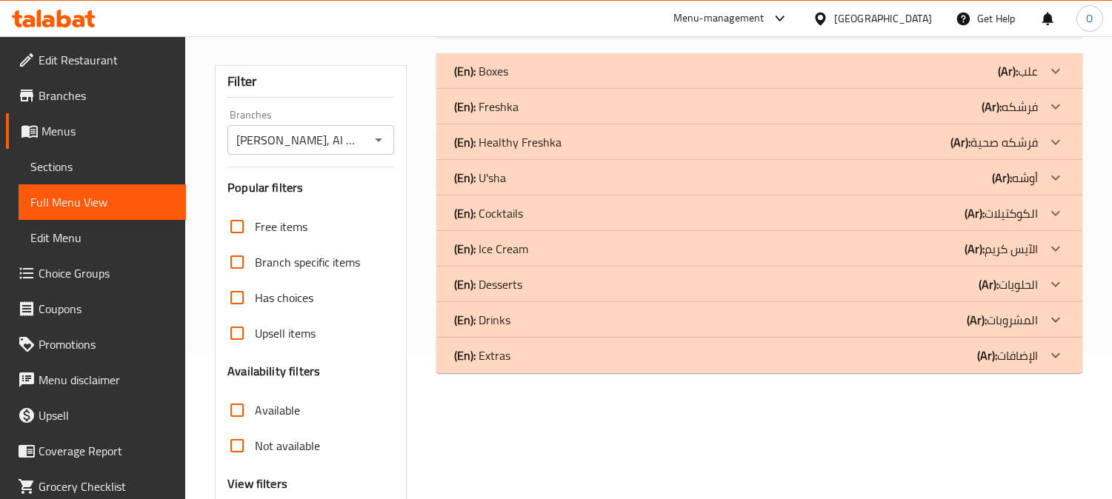
click at [551, 80] on div "(En): U'sha (Ar): أوشه" at bounding box center [746, 71] width 584 height 18
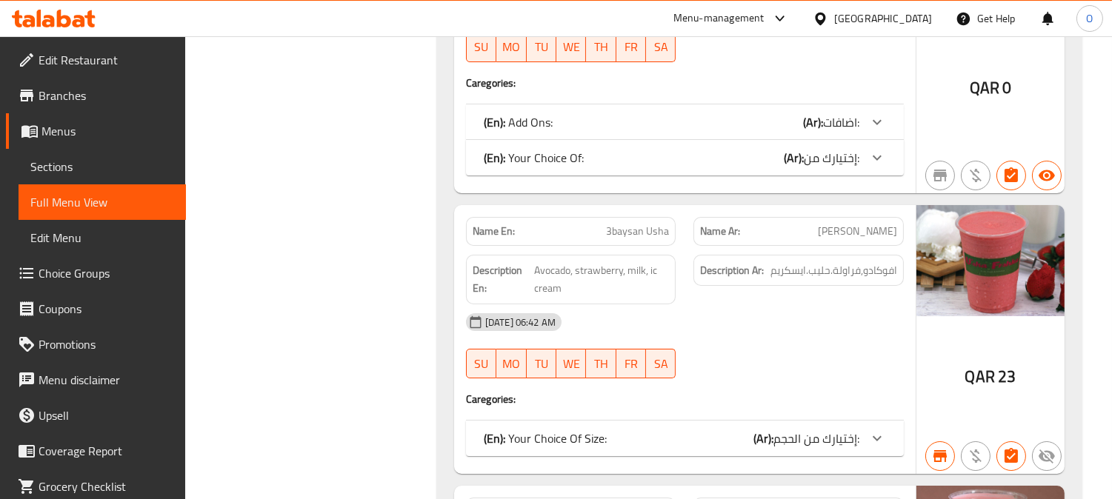
scroll to position [9570, 0]
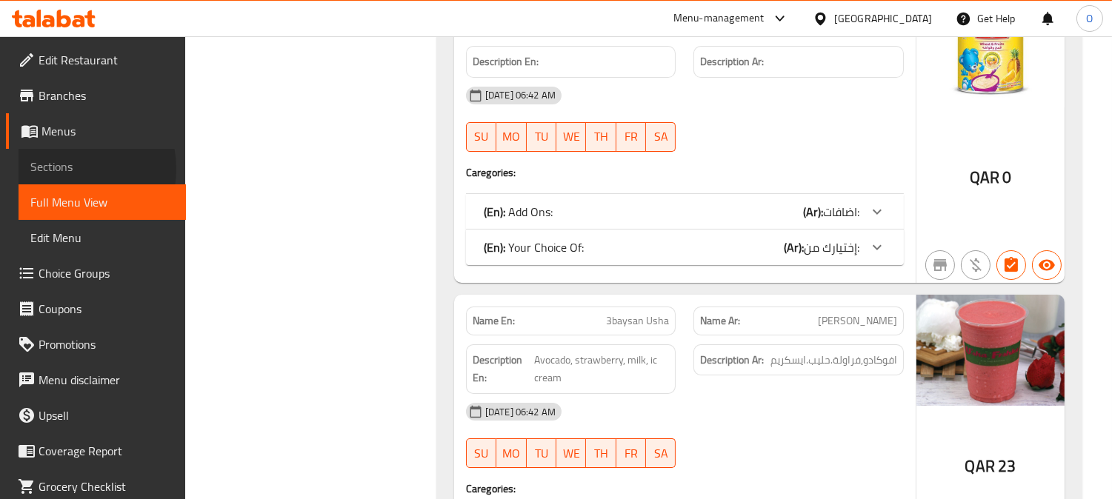
click at [70, 169] on span "Sections" at bounding box center [102, 167] width 144 height 18
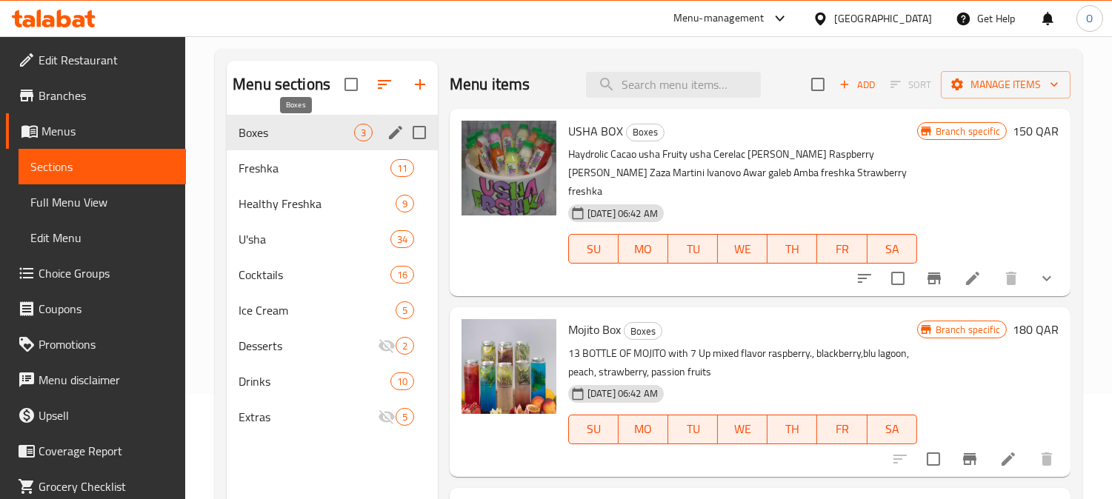
scroll to position [42, 0]
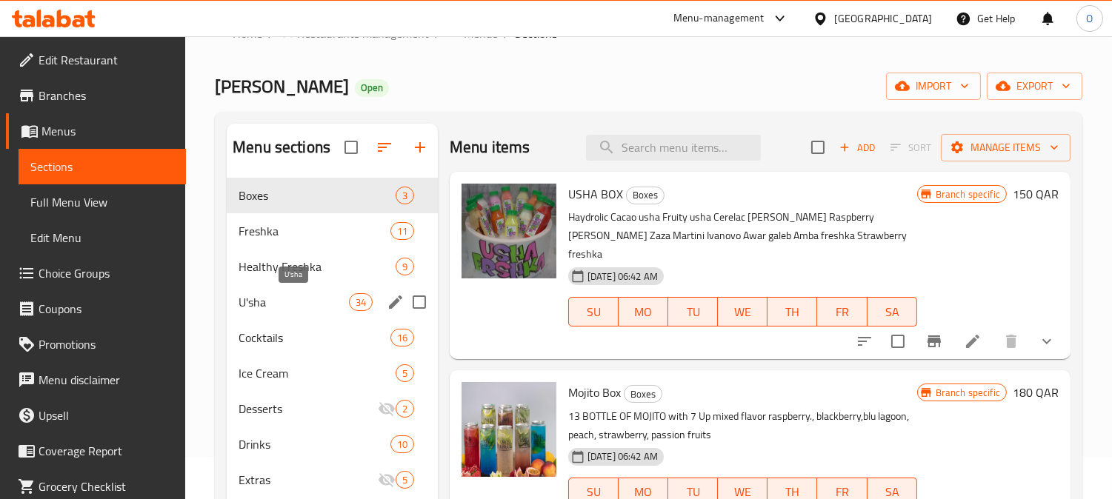
click at [287, 301] on span "U'sha" at bounding box center [294, 302] width 110 height 18
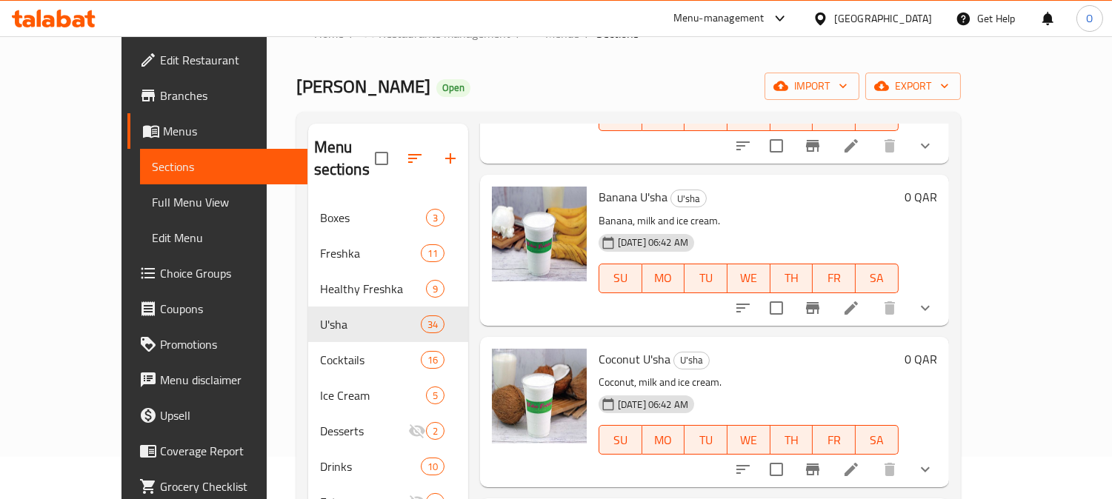
scroll to position [1070, 0]
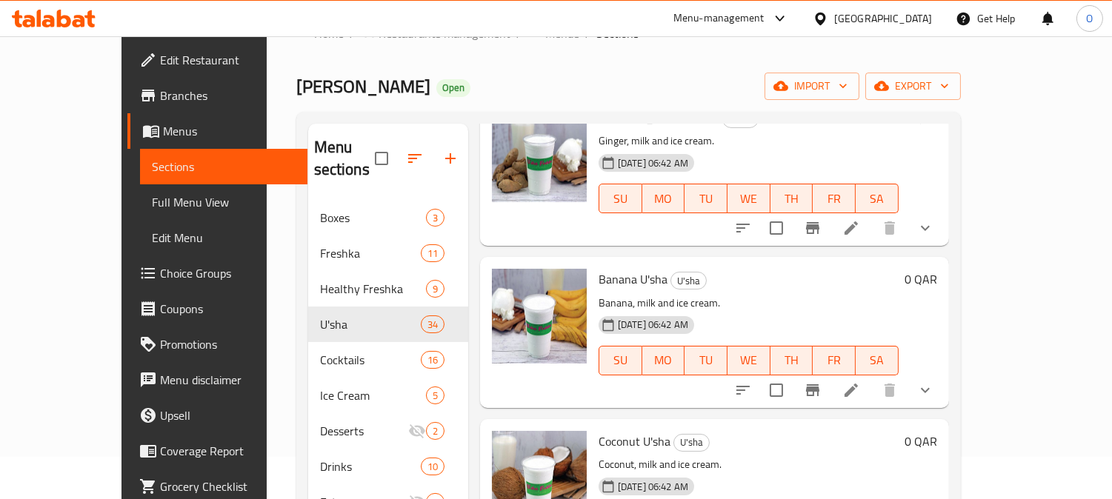
click at [858, 221] on icon at bounding box center [850, 227] width 13 height 13
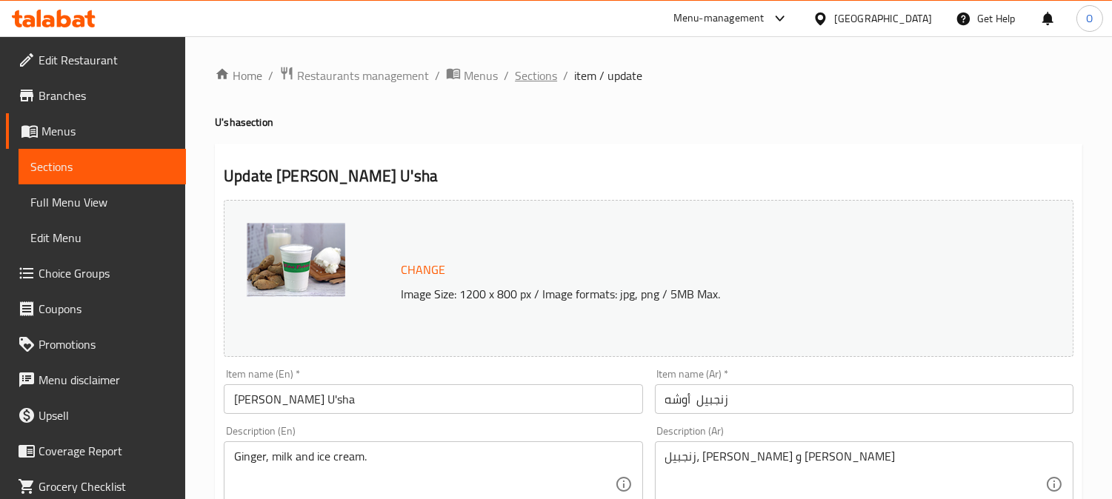
click at [538, 76] on span "Sections" at bounding box center [536, 76] width 42 height 18
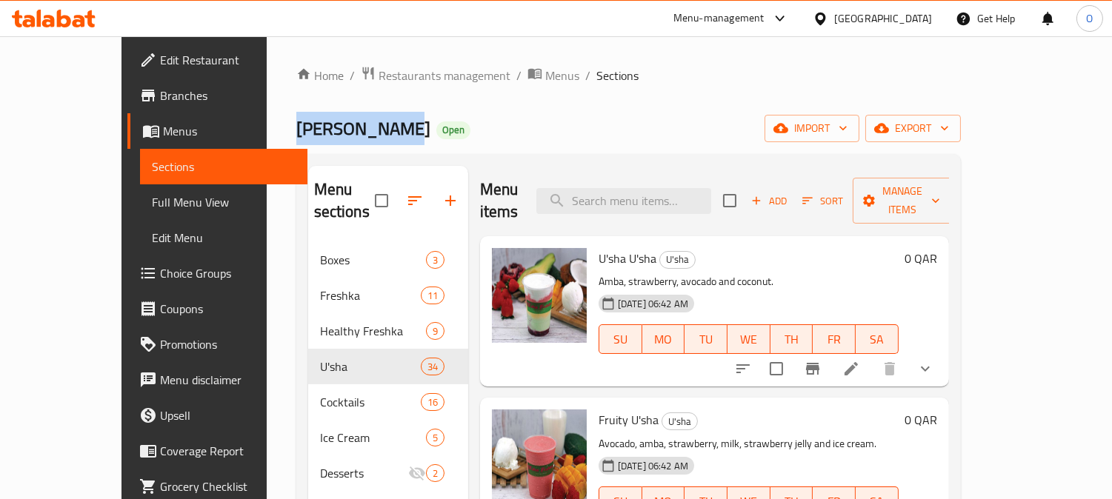
drag, startPoint x: 315, startPoint y: 129, endPoint x: 222, endPoint y: 126, distance: 92.6
click at [267, 129] on div "Home / Restaurants management / Menus / Sections Usha Freshka Open import expor…" at bounding box center [629, 371] width 724 height 670
copy span "[PERSON_NAME]"
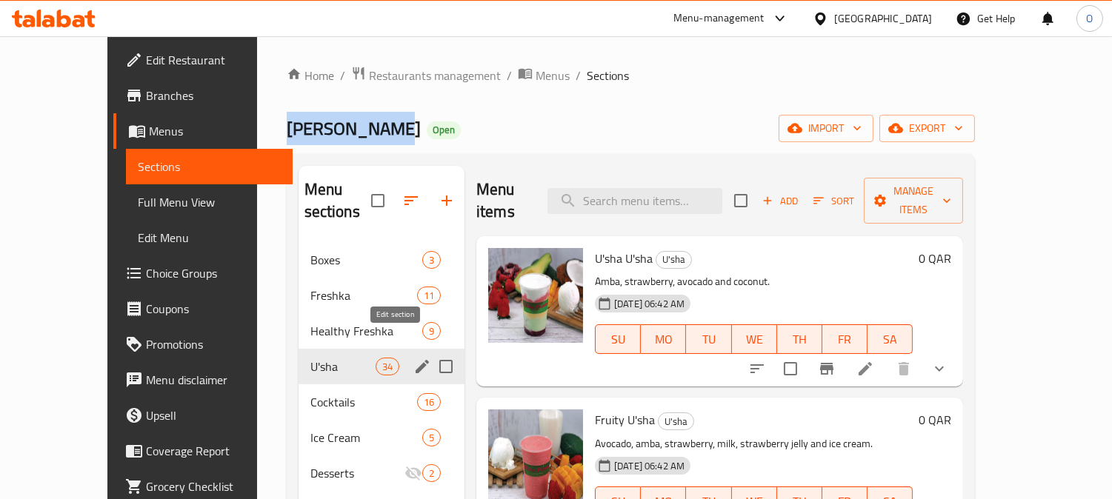
click at [416, 360] on icon "edit" at bounding box center [422, 366] width 13 height 13
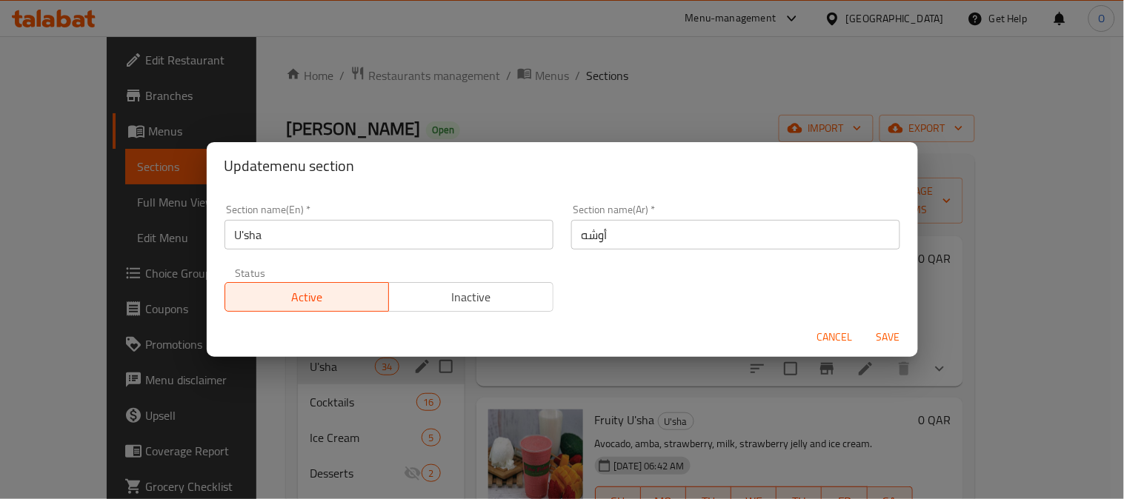
click at [328, 227] on input "U'sha" at bounding box center [388, 235] width 329 height 30
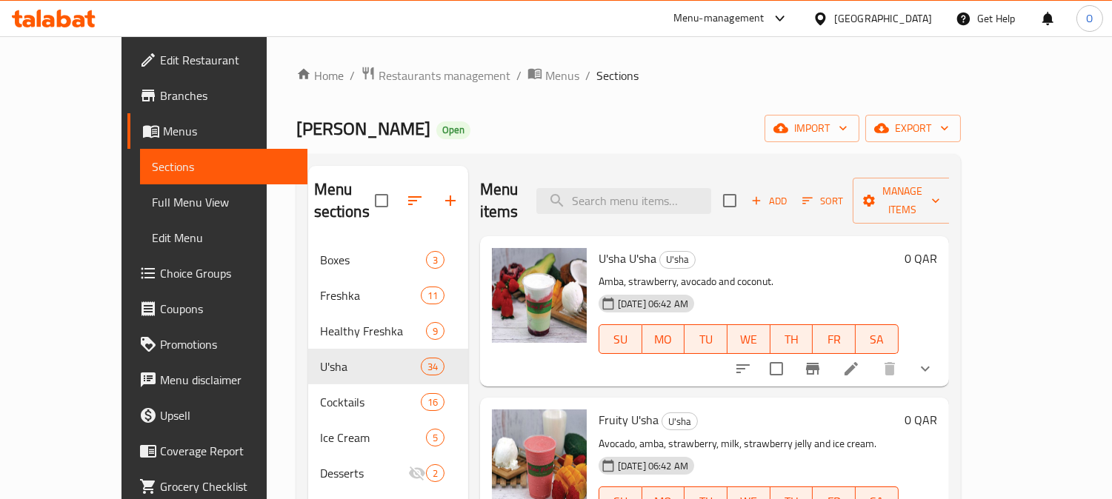
click at [825, 18] on icon at bounding box center [820, 18] width 10 height 13
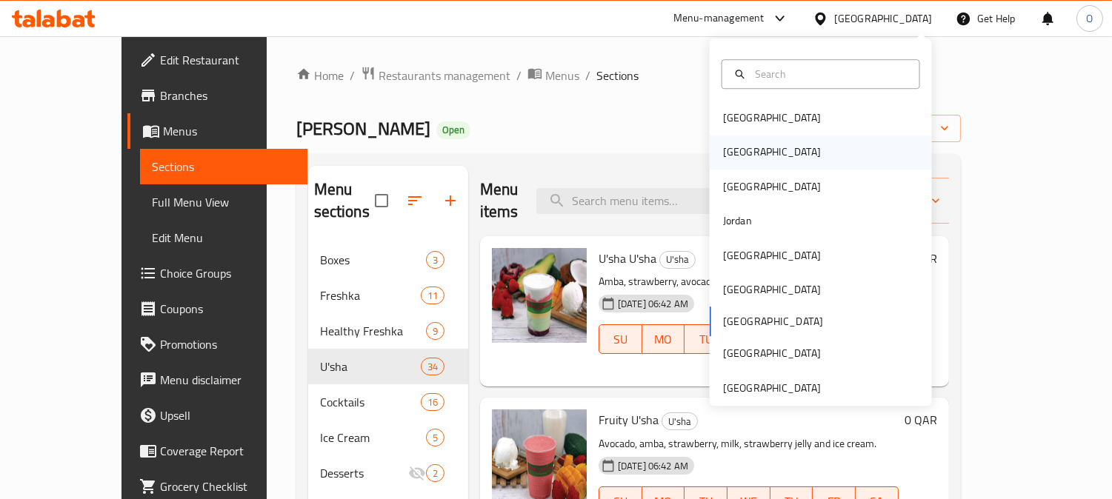
click at [754, 149] on div "[GEOGRAPHIC_DATA]" at bounding box center [821, 153] width 222 height 34
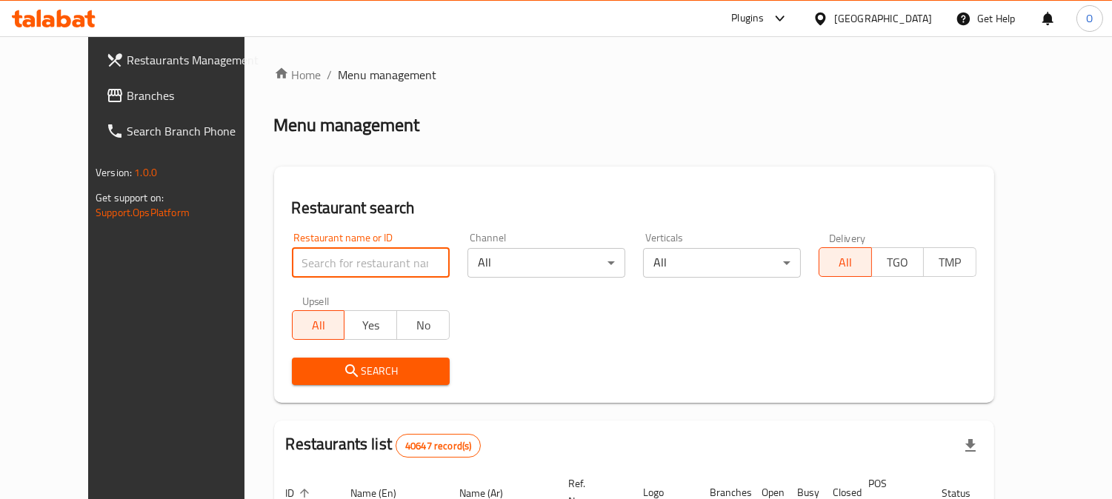
paste input "Ven"
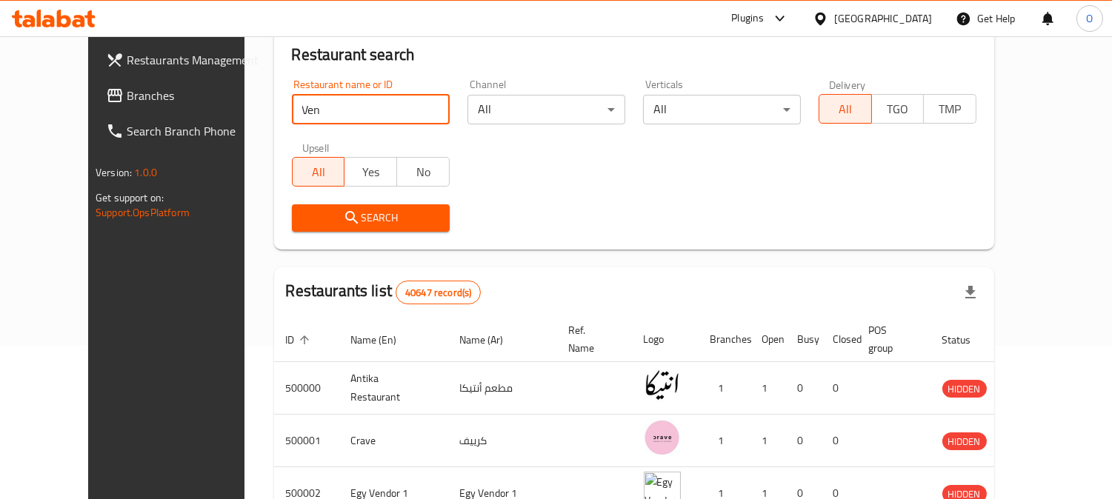
scroll to position [164, 0]
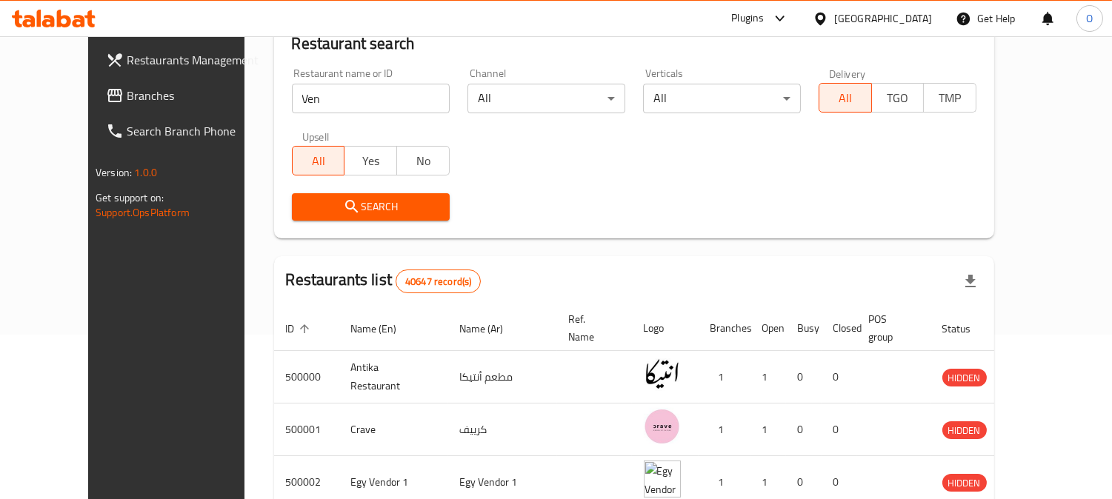
click at [372, 209] on span "Search" at bounding box center [371, 207] width 134 height 19
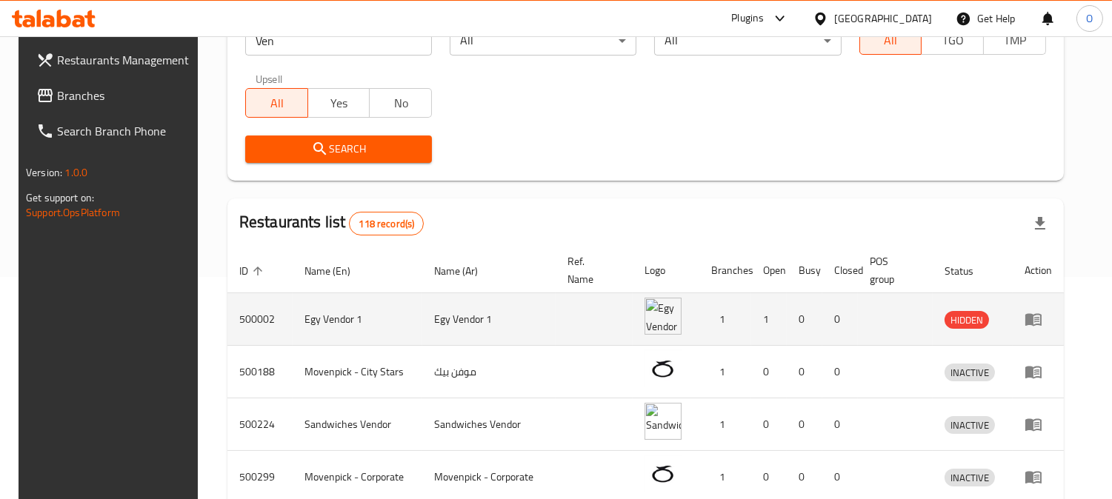
scroll to position [114, 0]
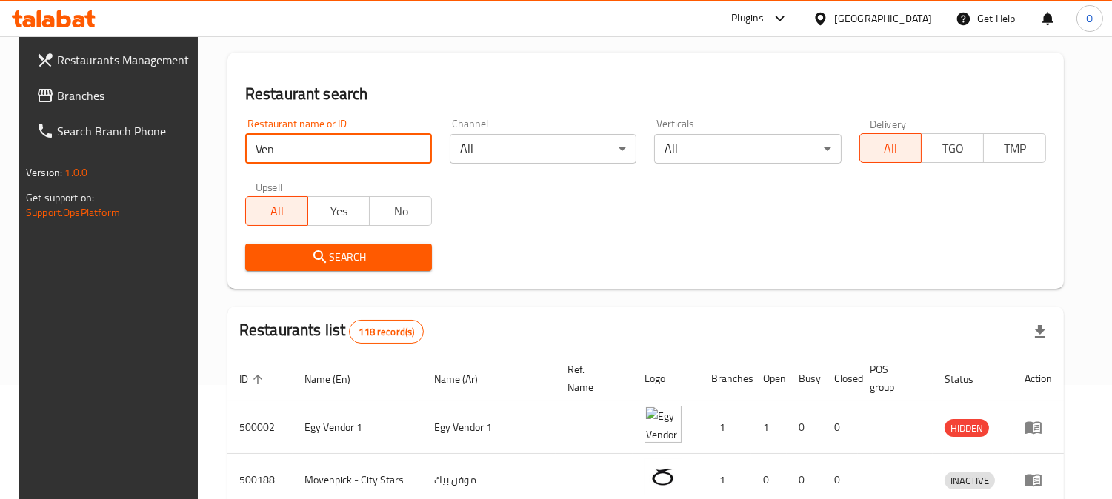
drag, startPoint x: 310, startPoint y: 136, endPoint x: 276, endPoint y: 158, distance: 40.7
click at [276, 158] on input "Ven" at bounding box center [338, 149] width 187 height 30
paste input "741266"
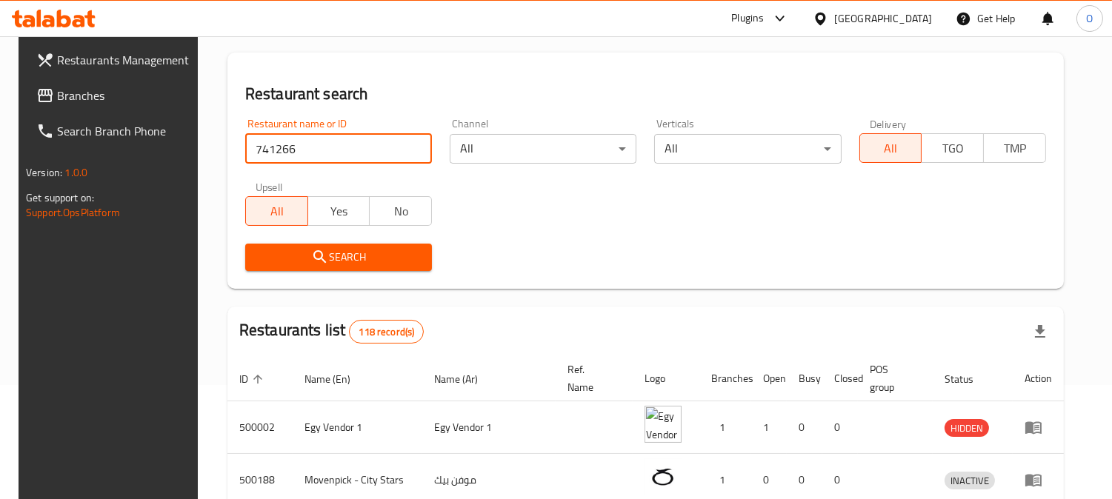
type input "741266"
click at [311, 263] on icon "submit" at bounding box center [320, 257] width 18 height 18
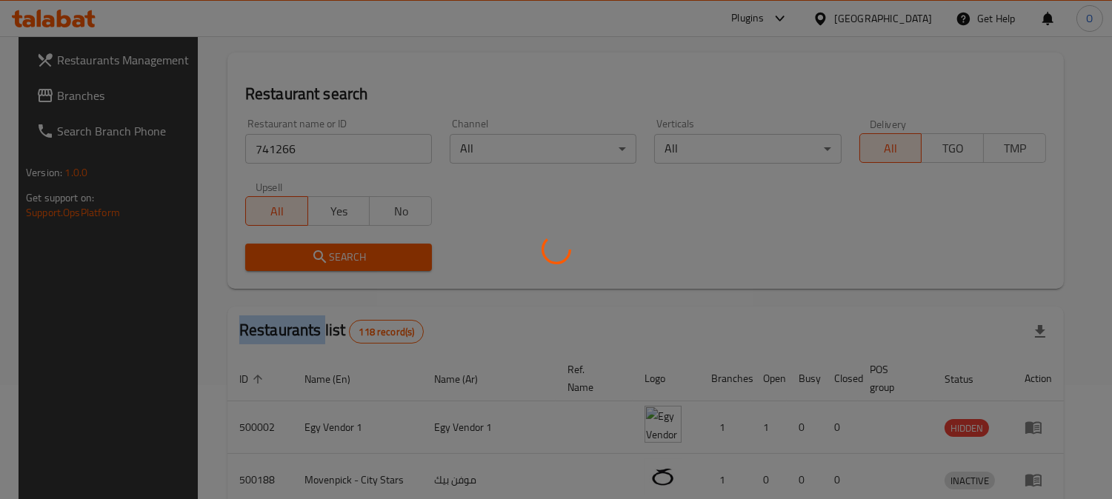
click at [302, 263] on div at bounding box center [556, 249] width 1112 height 499
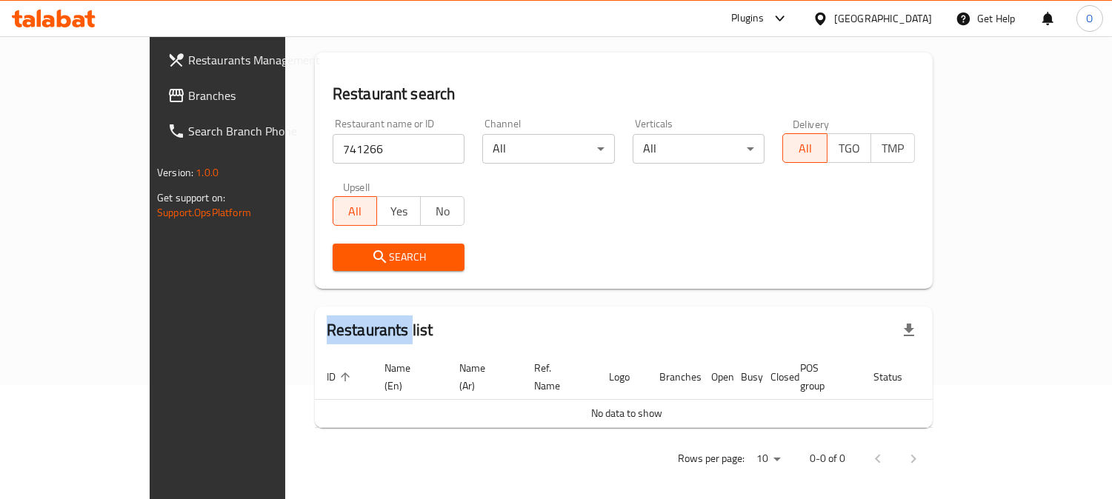
scroll to position [105, 0]
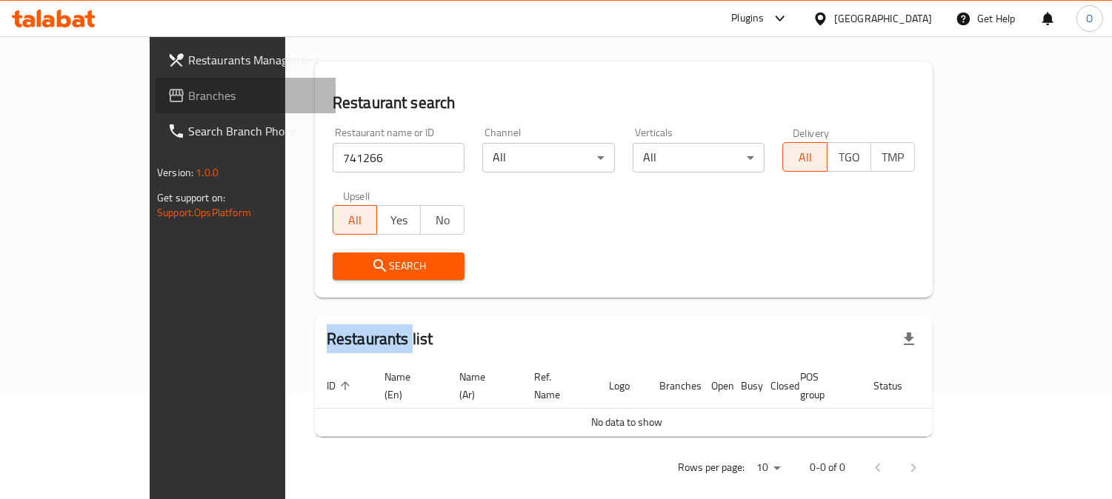
click at [188, 96] on span "Branches" at bounding box center [256, 96] width 136 height 18
